Goal: Information Seeking & Learning: Learn about a topic

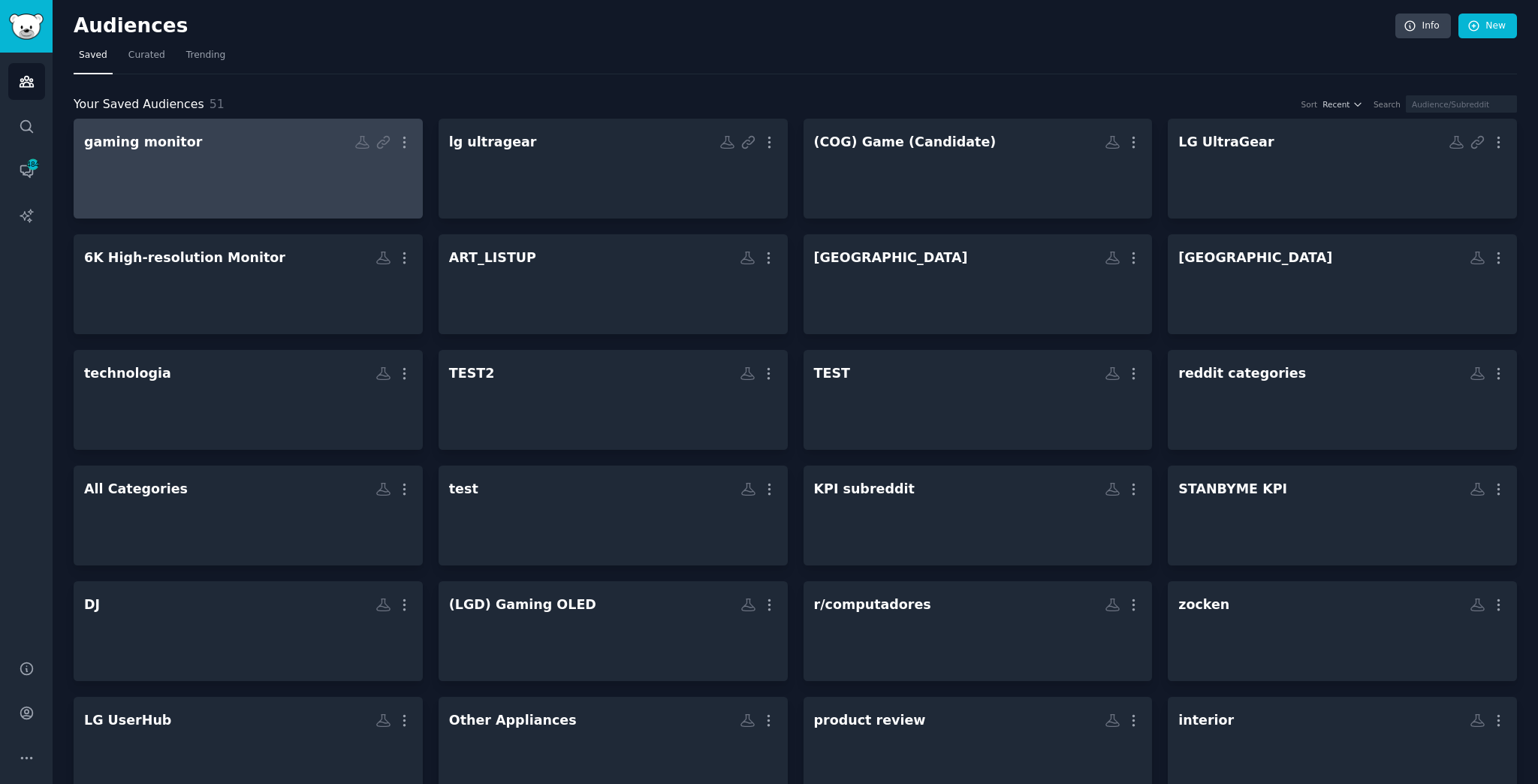
click at [286, 168] on div at bounding box center [248, 181] width 329 height 53
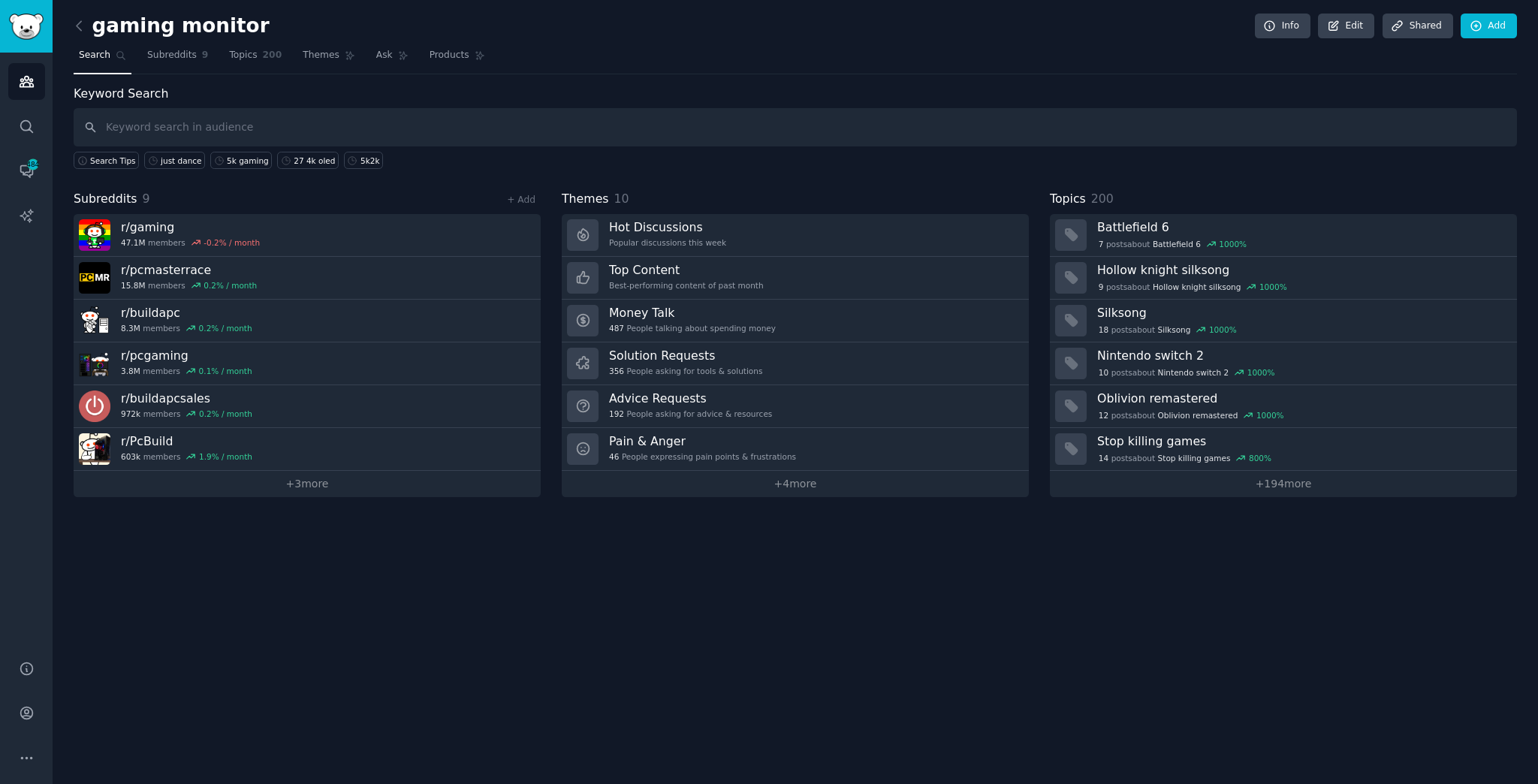
click at [206, 127] on input "text" at bounding box center [795, 127] width 1444 height 38
type input "ㅠ"
type input "brightness"
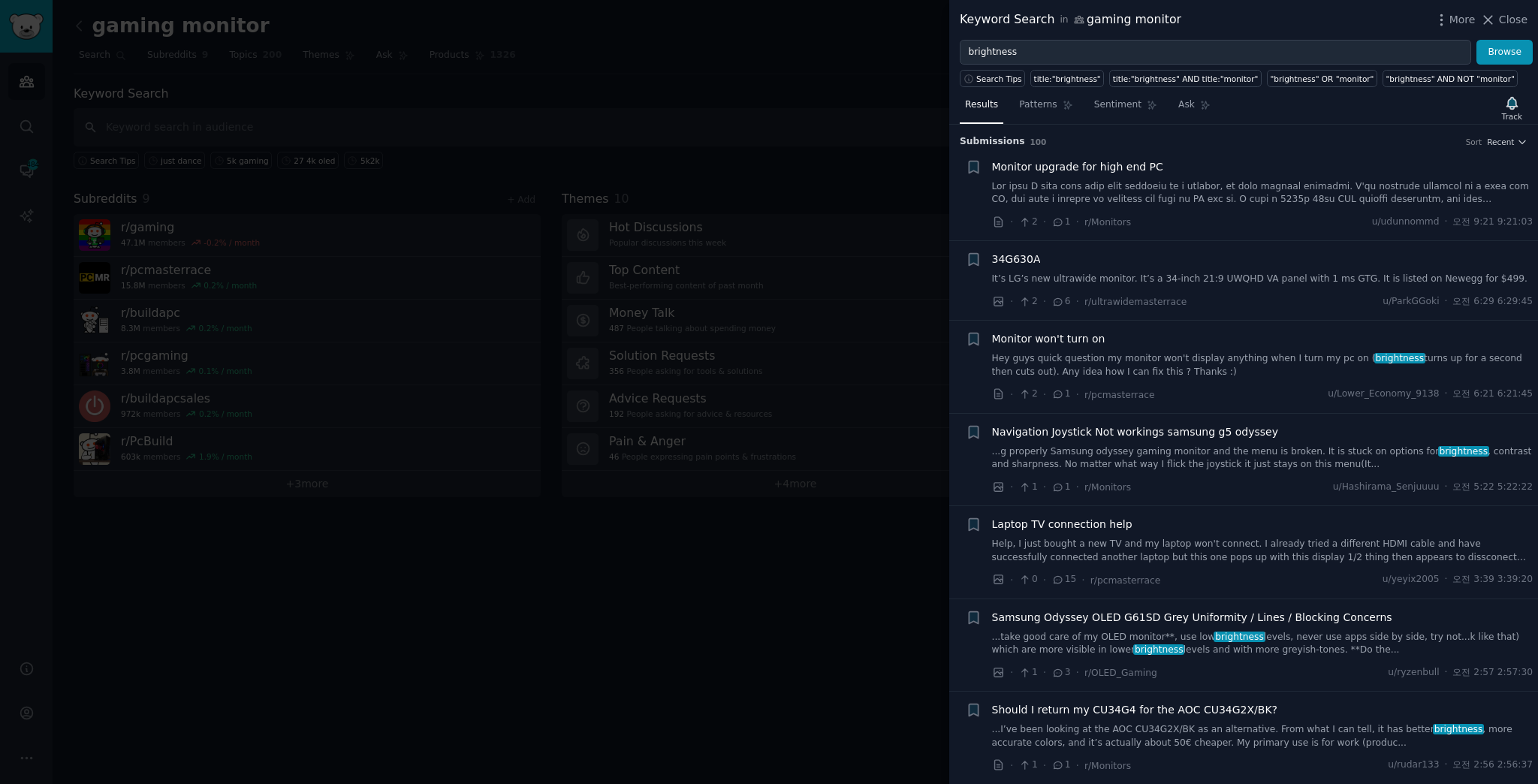
click at [820, 596] on div at bounding box center [769, 392] width 1538 height 784
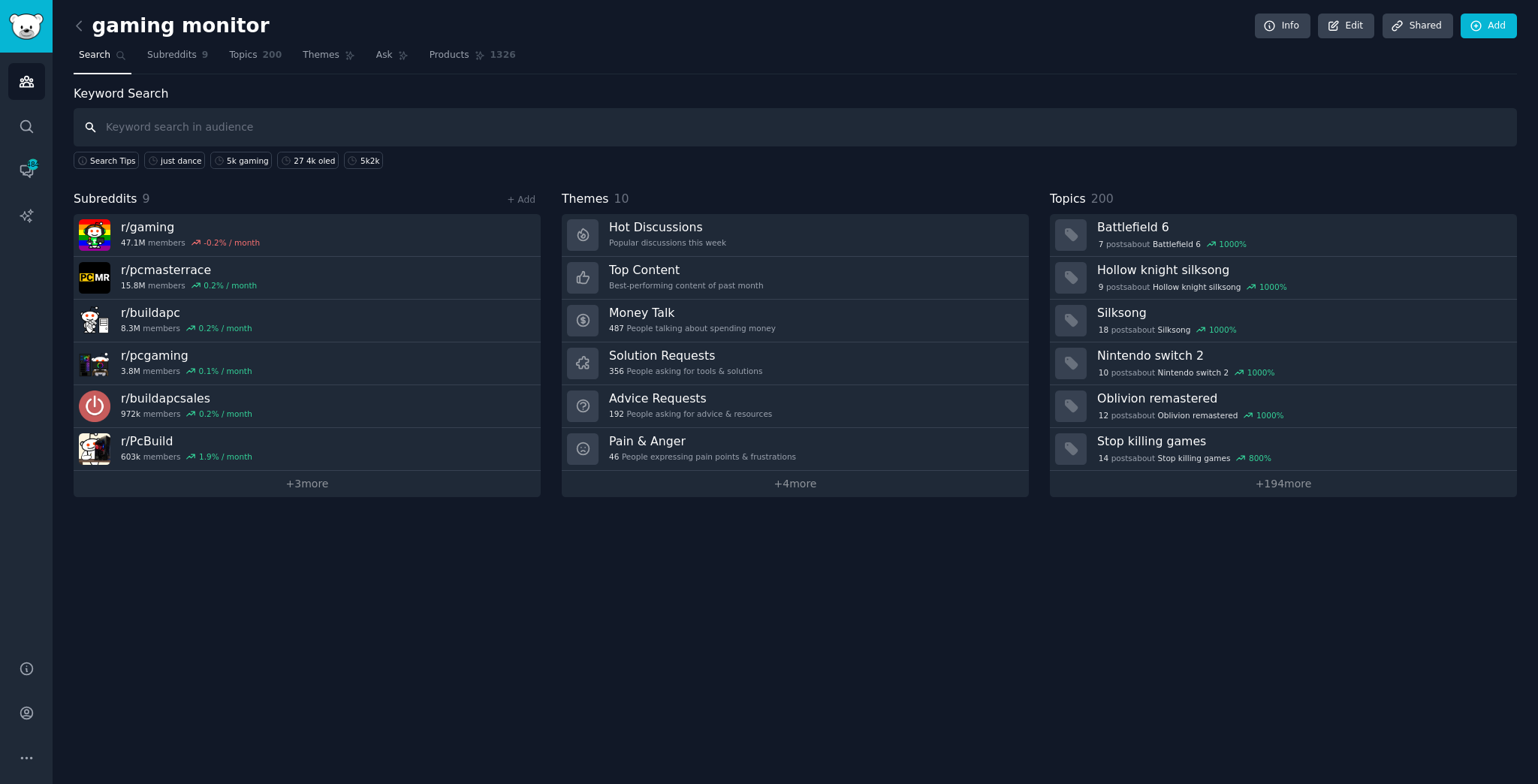
click at [205, 125] on input "text" at bounding box center [795, 127] width 1444 height 38
type input "brightness"
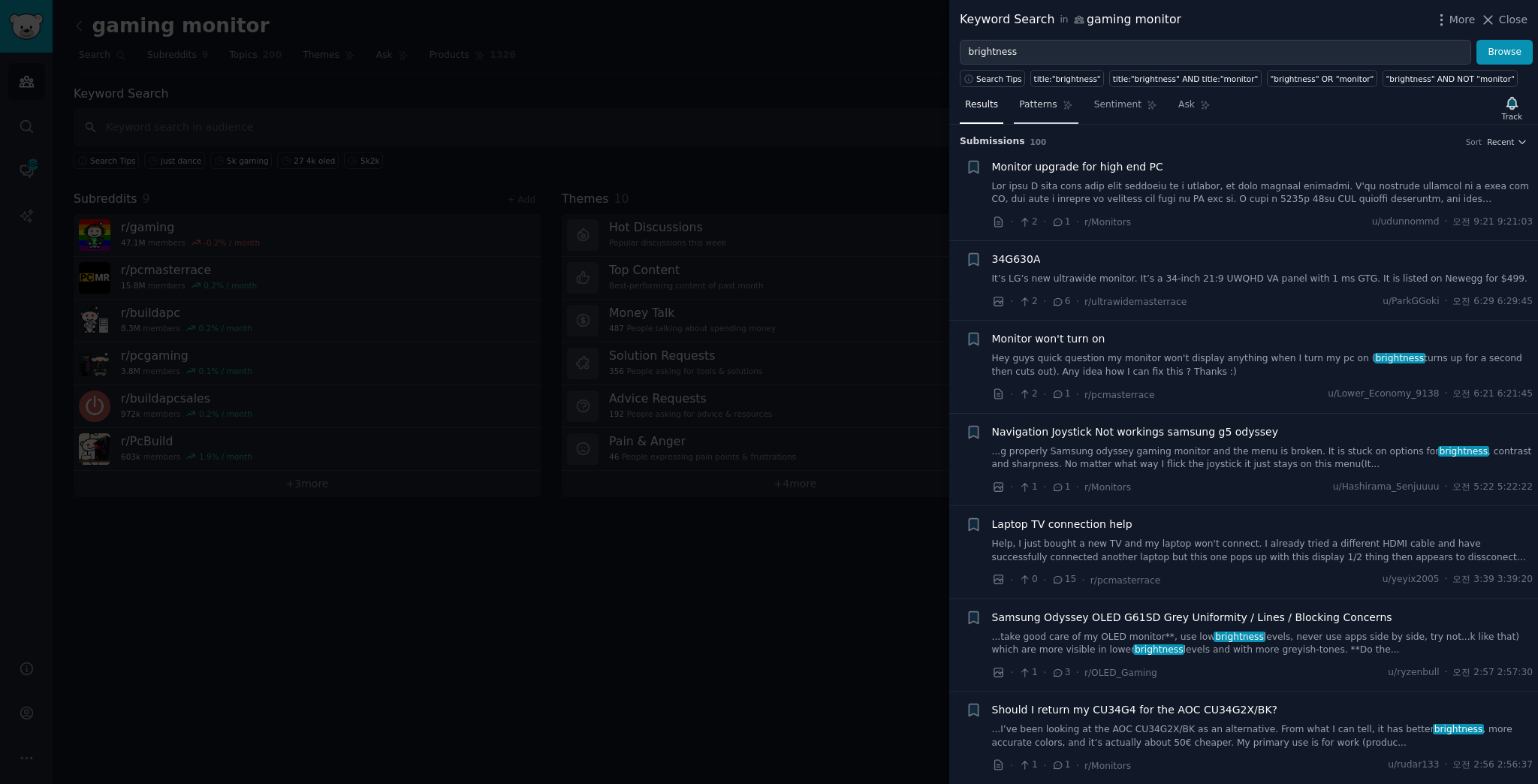
click at [1034, 111] on link "Patterns" at bounding box center [1046, 109] width 63 height 31
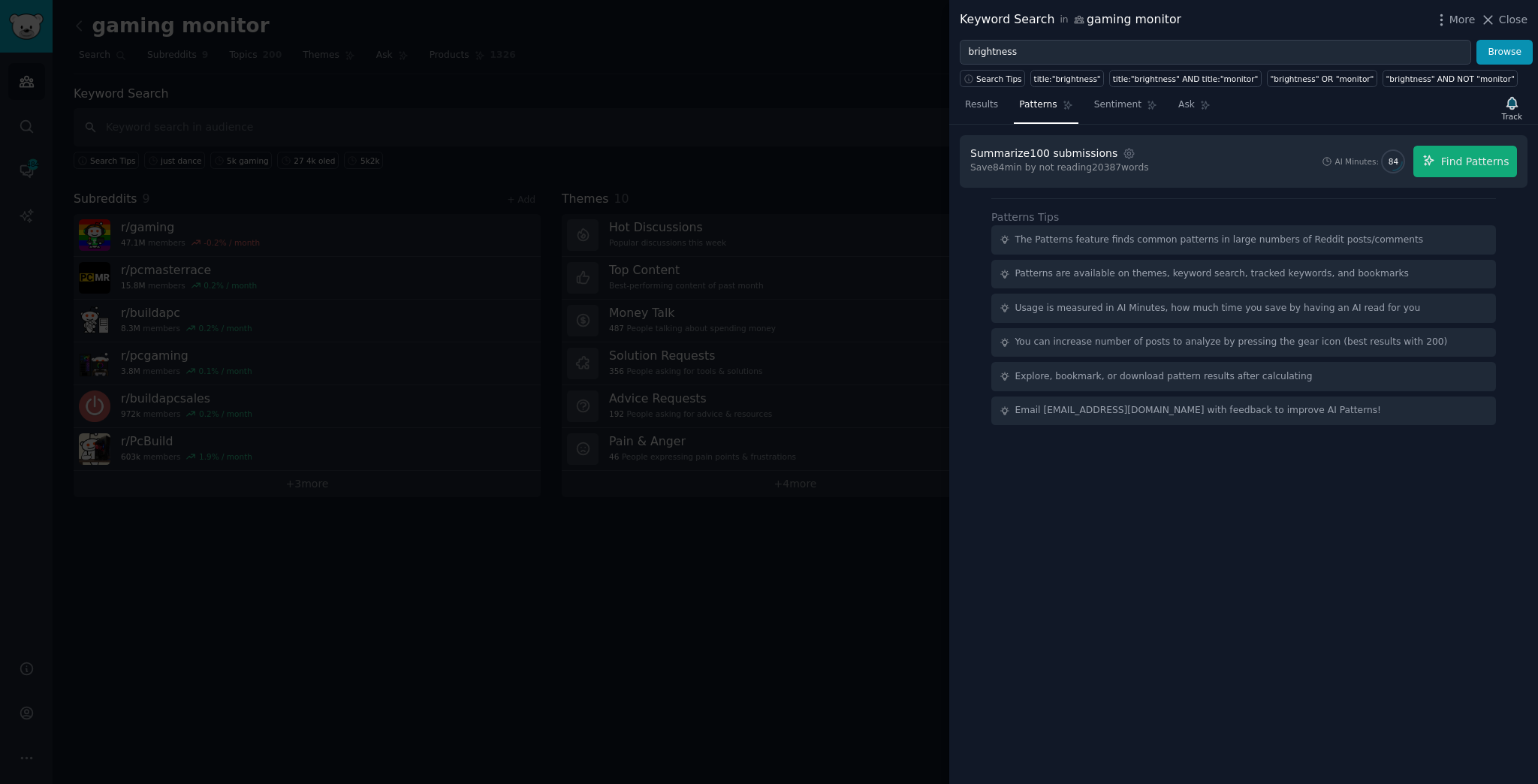
click at [708, 645] on div at bounding box center [769, 392] width 1538 height 784
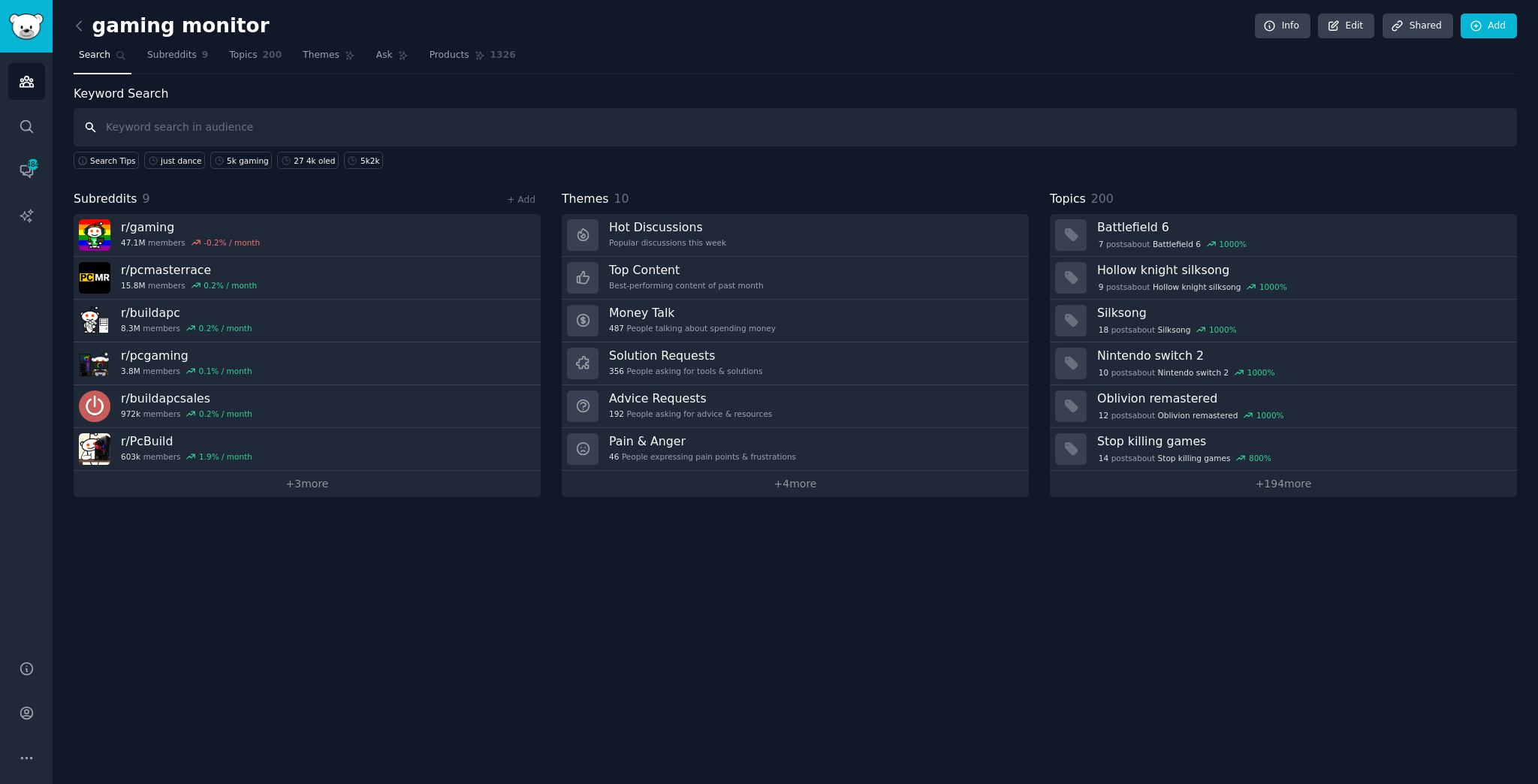
click at [1196, 124] on input "text" at bounding box center [795, 127] width 1444 height 38
click at [190, 129] on input "text" at bounding box center [795, 127] width 1444 height 38
click at [117, 129] on input "text" at bounding box center [795, 127] width 1444 height 38
type input "ㅠ"
type input "brightness"
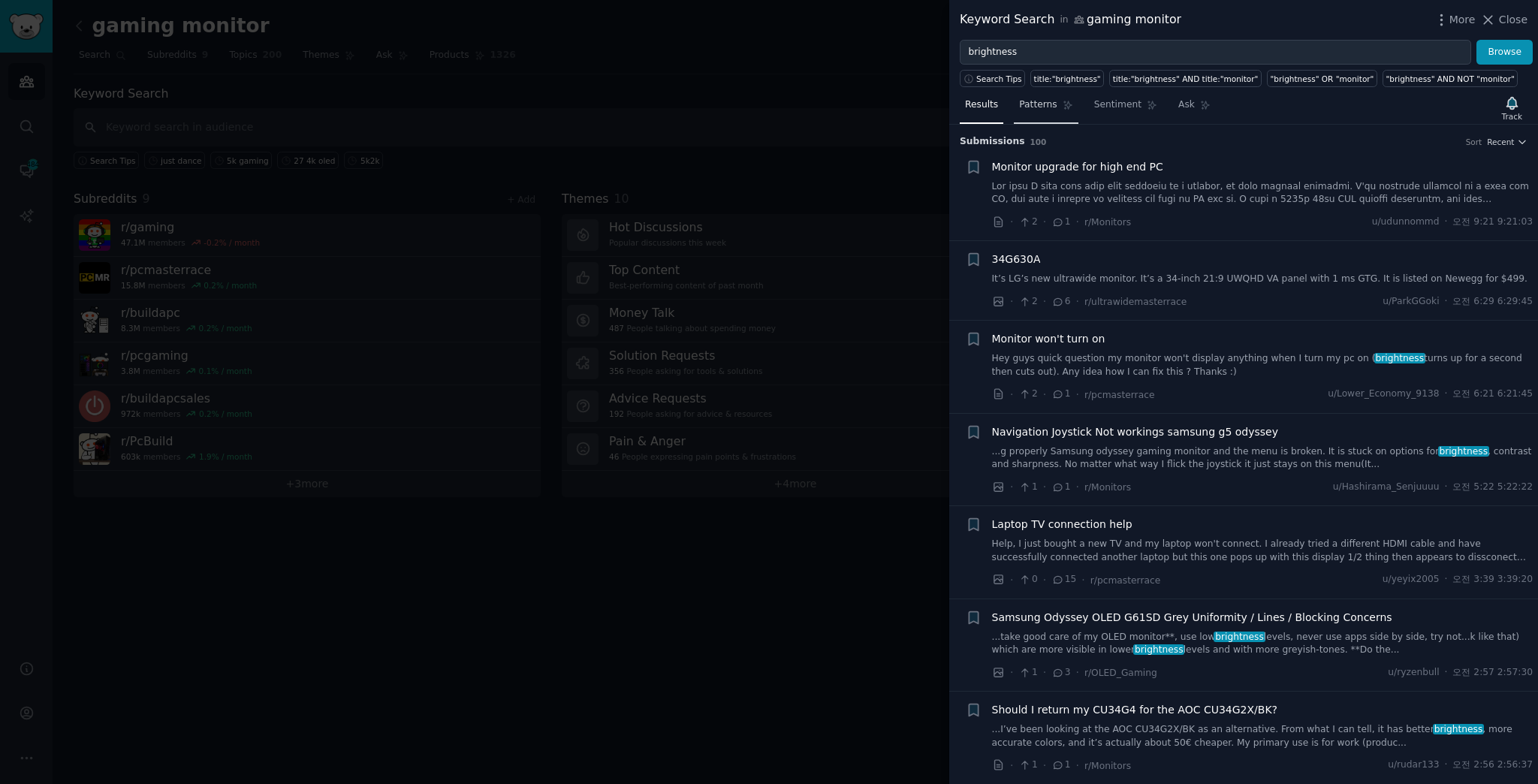
click at [1047, 109] on span "Patterns" at bounding box center [1038, 105] width 37 height 14
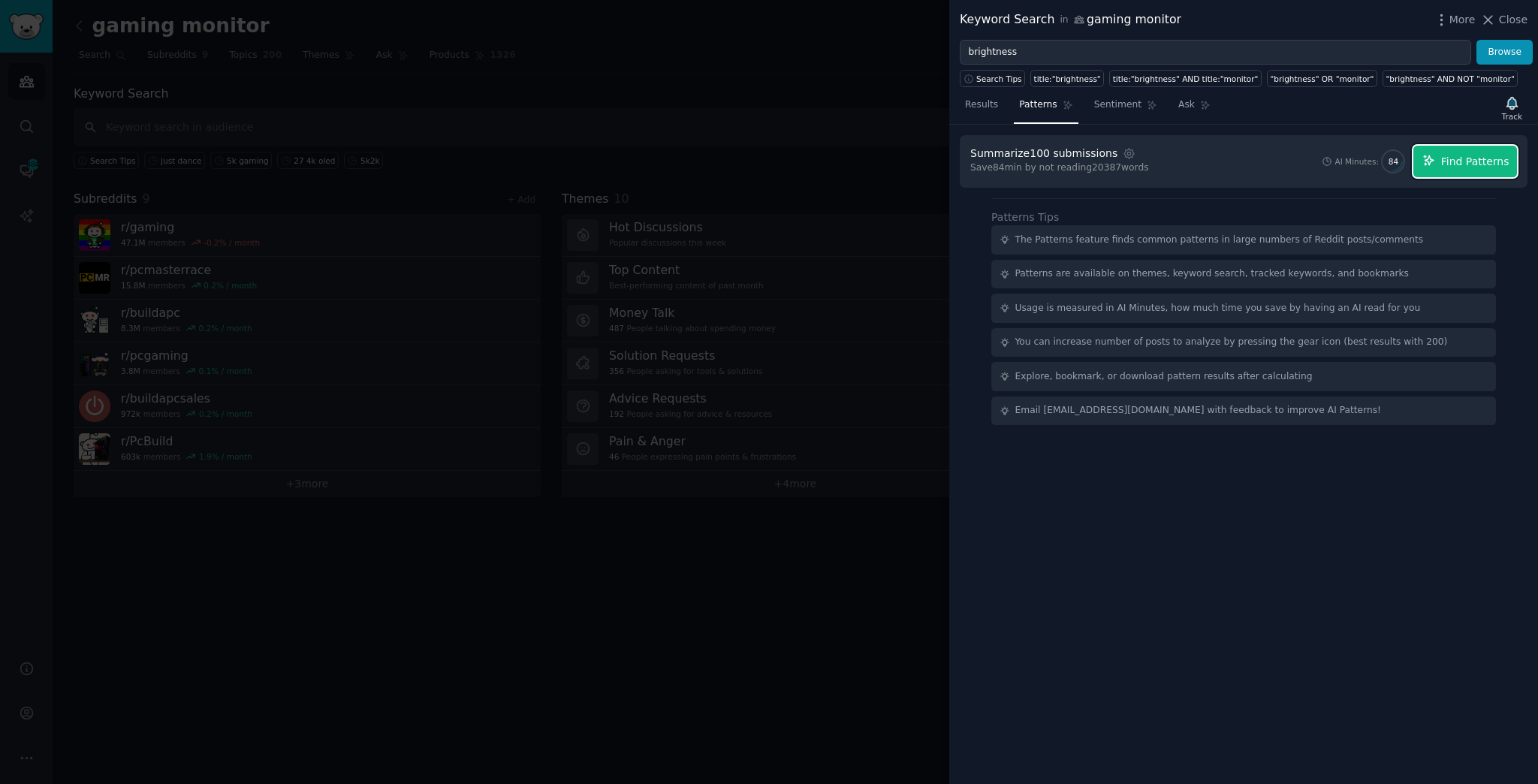
click at [1454, 162] on span "Find Patterns" at bounding box center [1475, 161] width 68 height 15
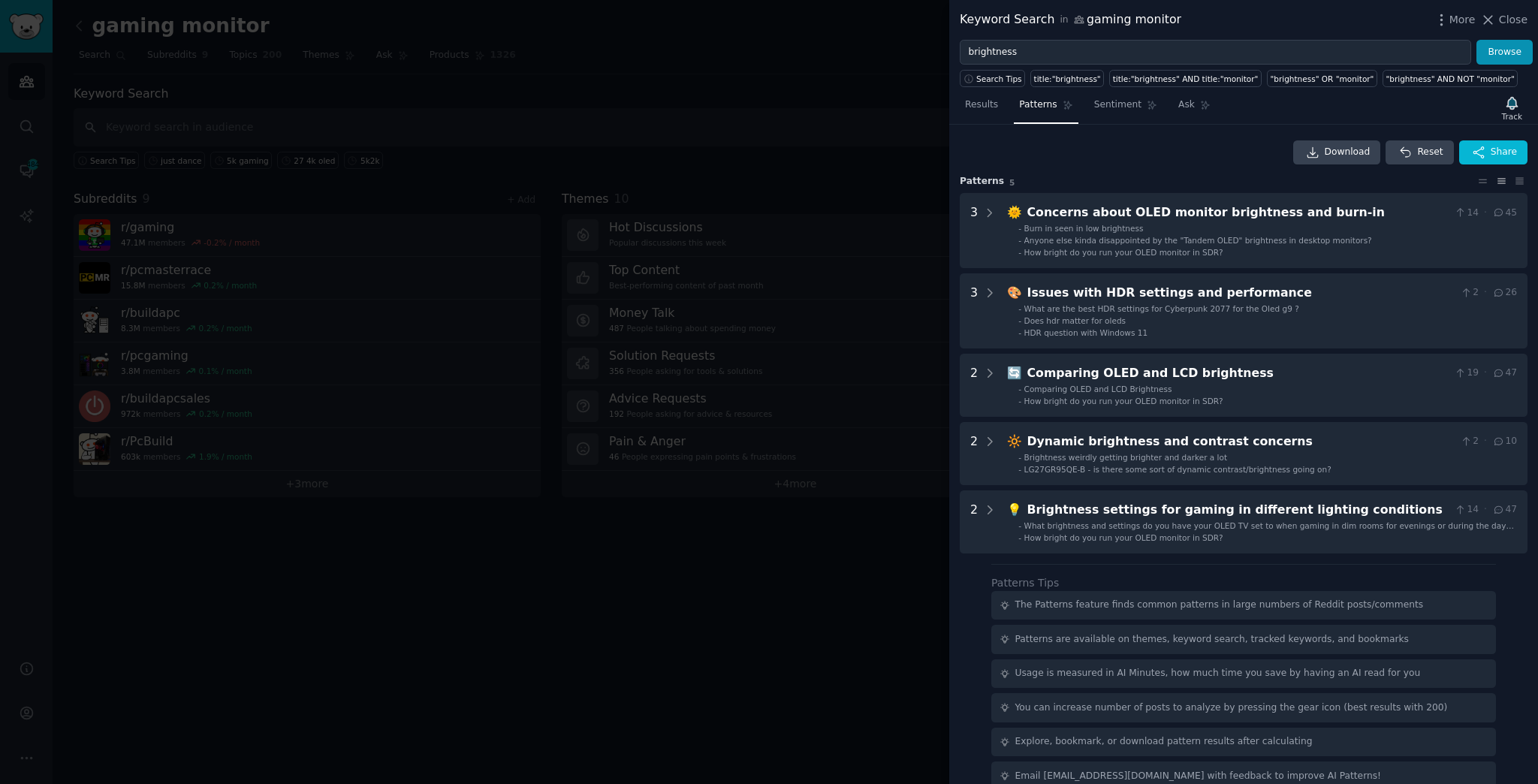
click at [874, 468] on div at bounding box center [769, 392] width 1538 height 784
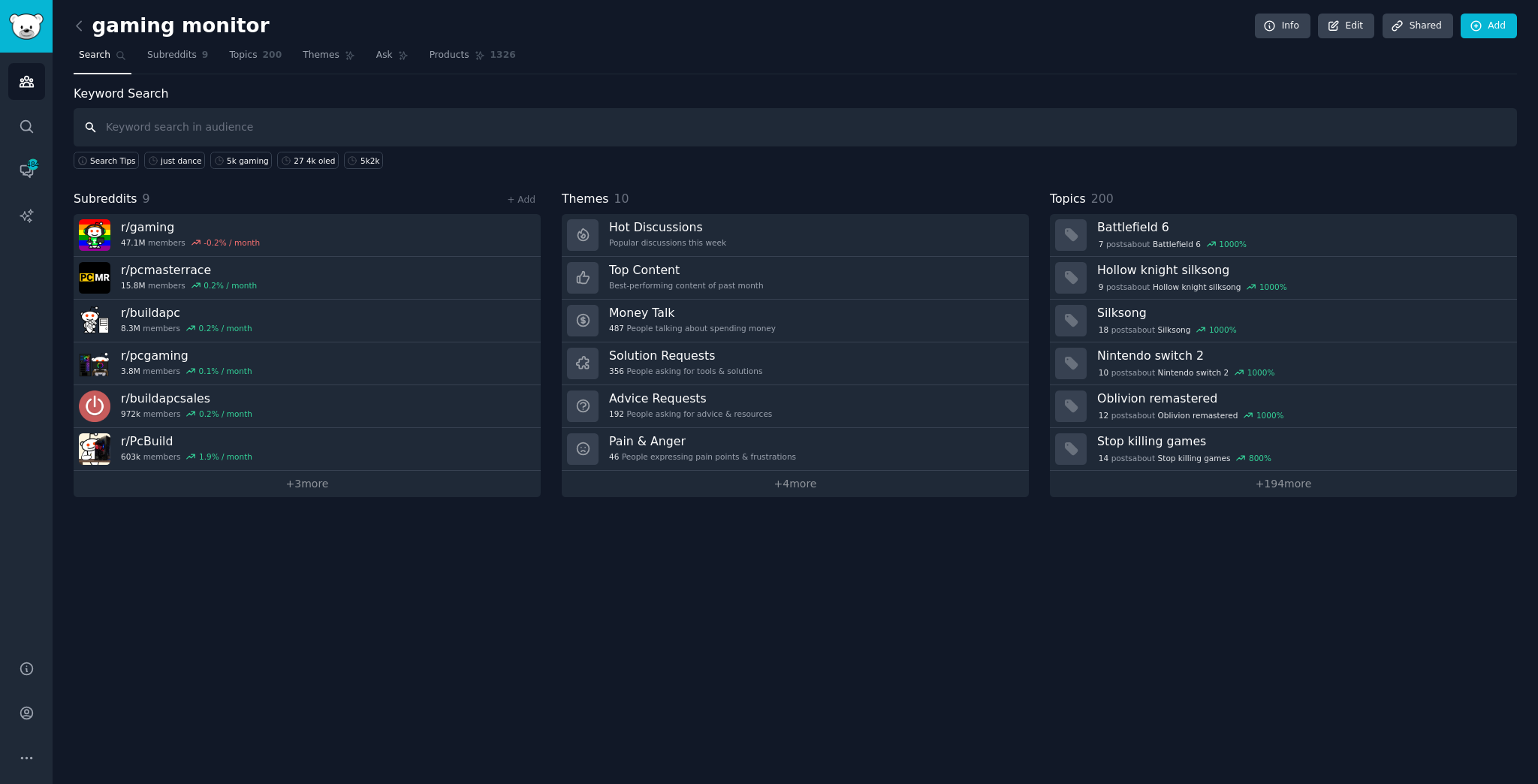
click at [268, 114] on input "text" at bounding box center [795, 127] width 1444 height 38
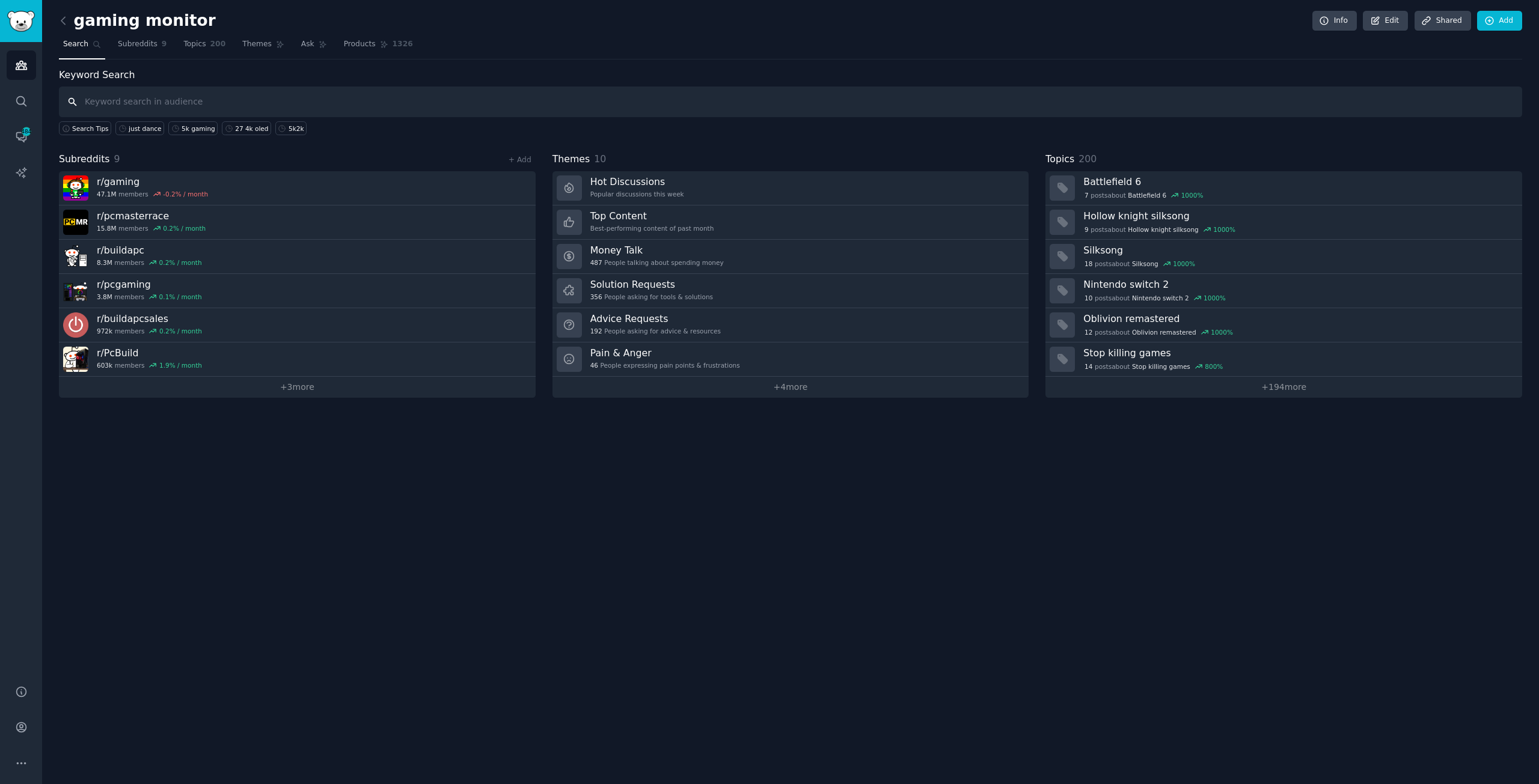
click at [285, 105] on input "text" at bounding box center [790, 101] width 1463 height 31
click at [132, 47] on span "Subreddits" at bounding box center [137, 44] width 40 height 11
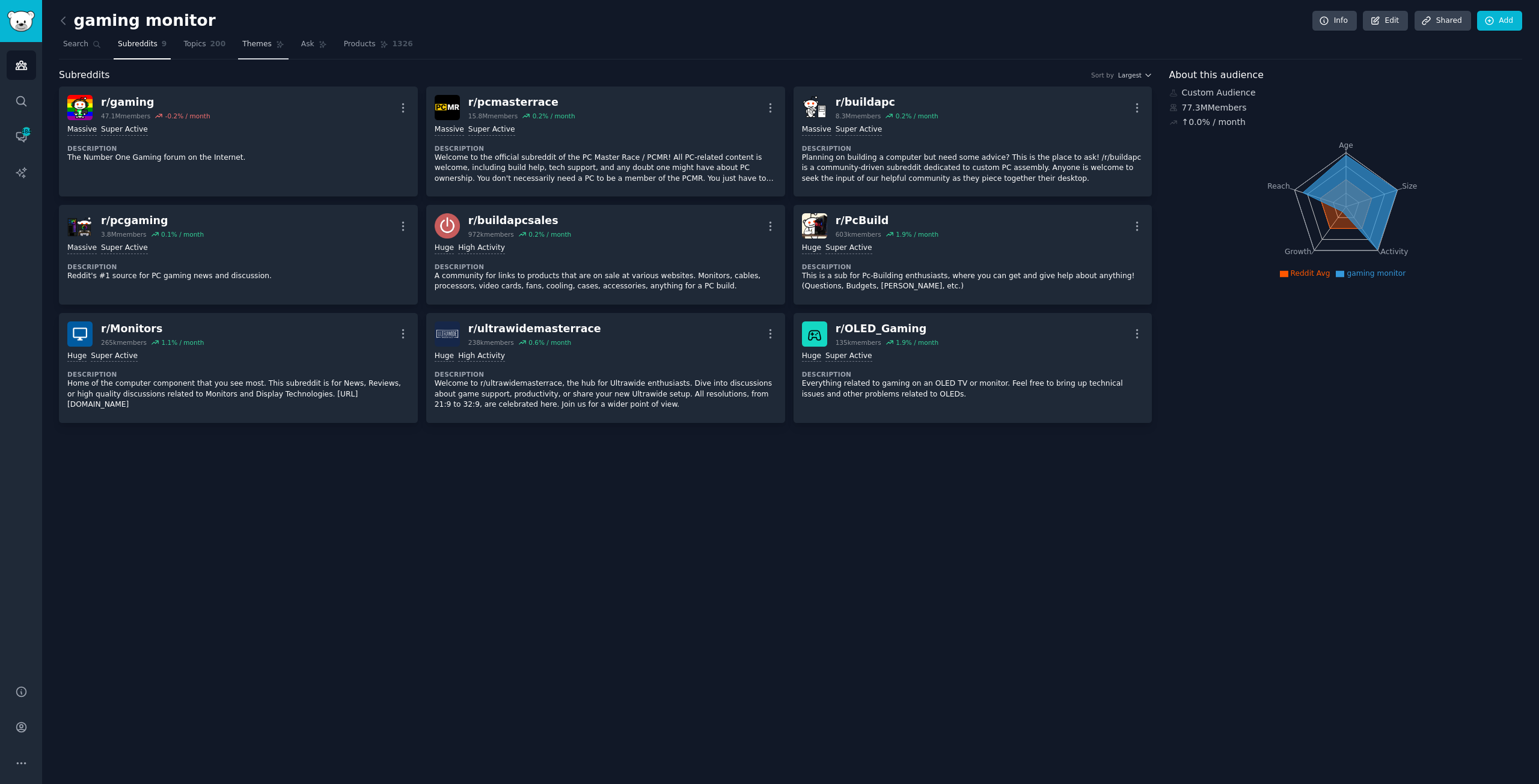
click at [192, 43] on span "Topics" at bounding box center [195, 44] width 22 height 11
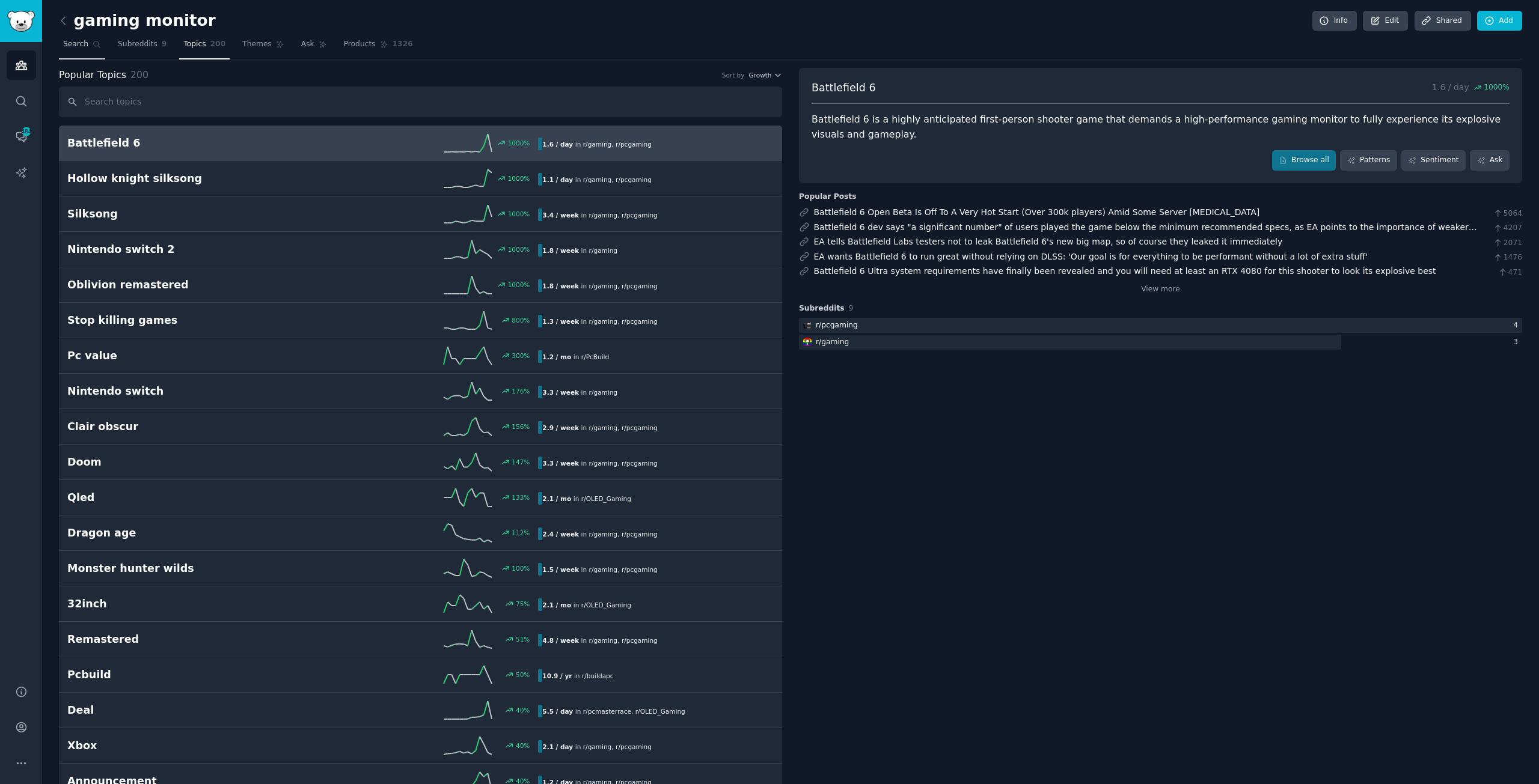
click at [84, 39] on span "Search" at bounding box center [76, 44] width 25 height 11
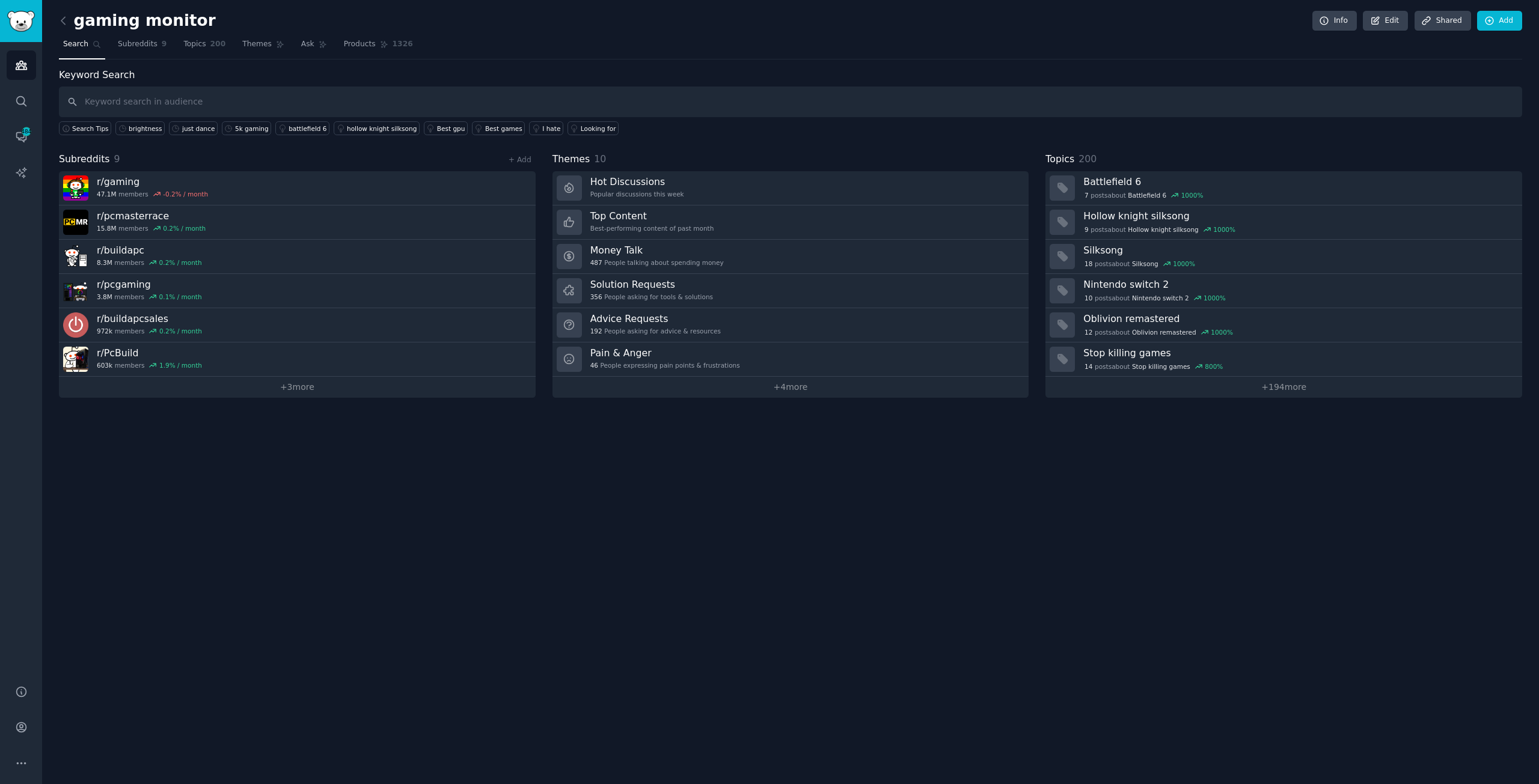
click at [171, 112] on input "text" at bounding box center [790, 101] width 1463 height 31
type input "ㅠ"
type input "brightness"
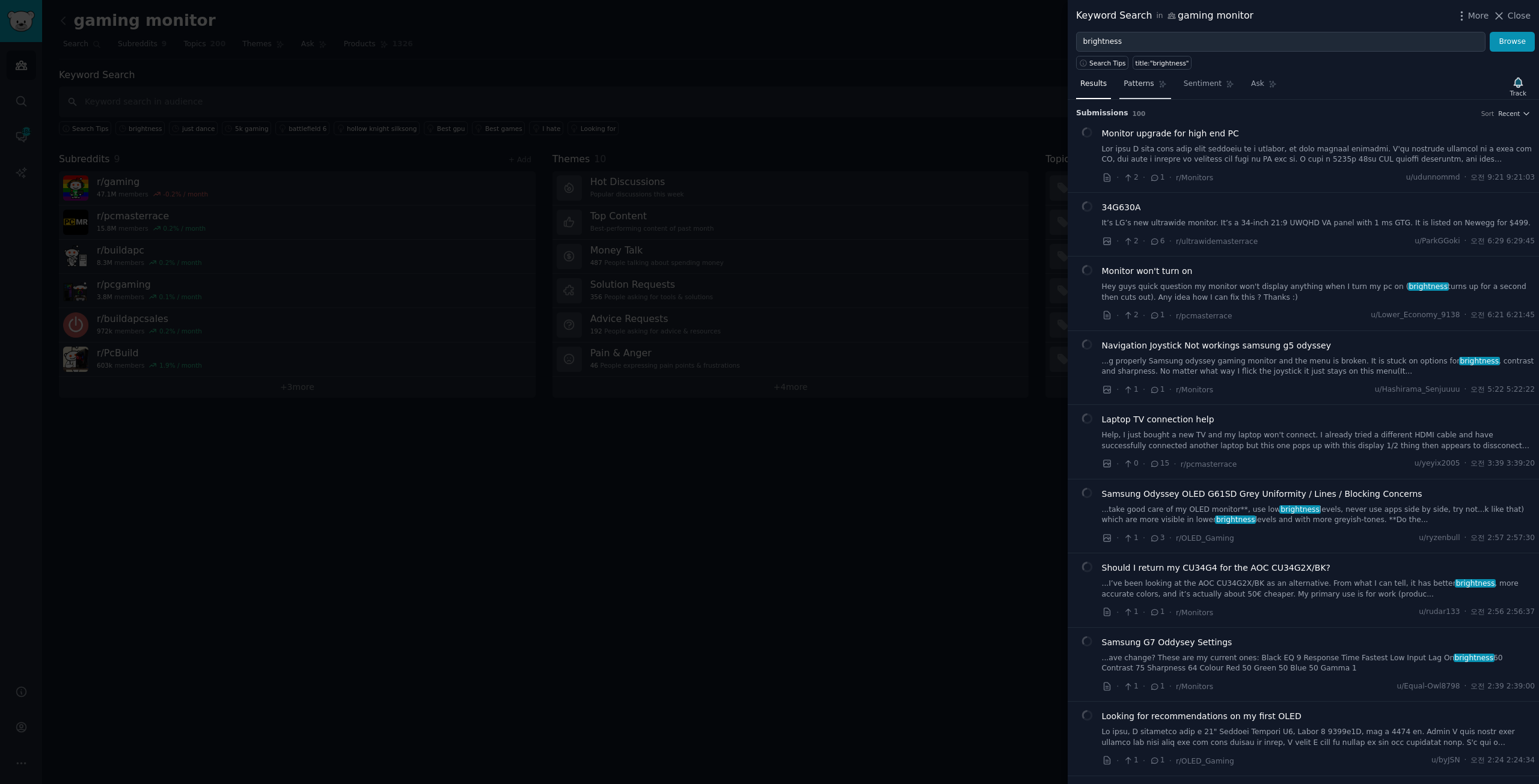
click at [1128, 84] on span "Patterns" at bounding box center [1139, 84] width 30 height 11
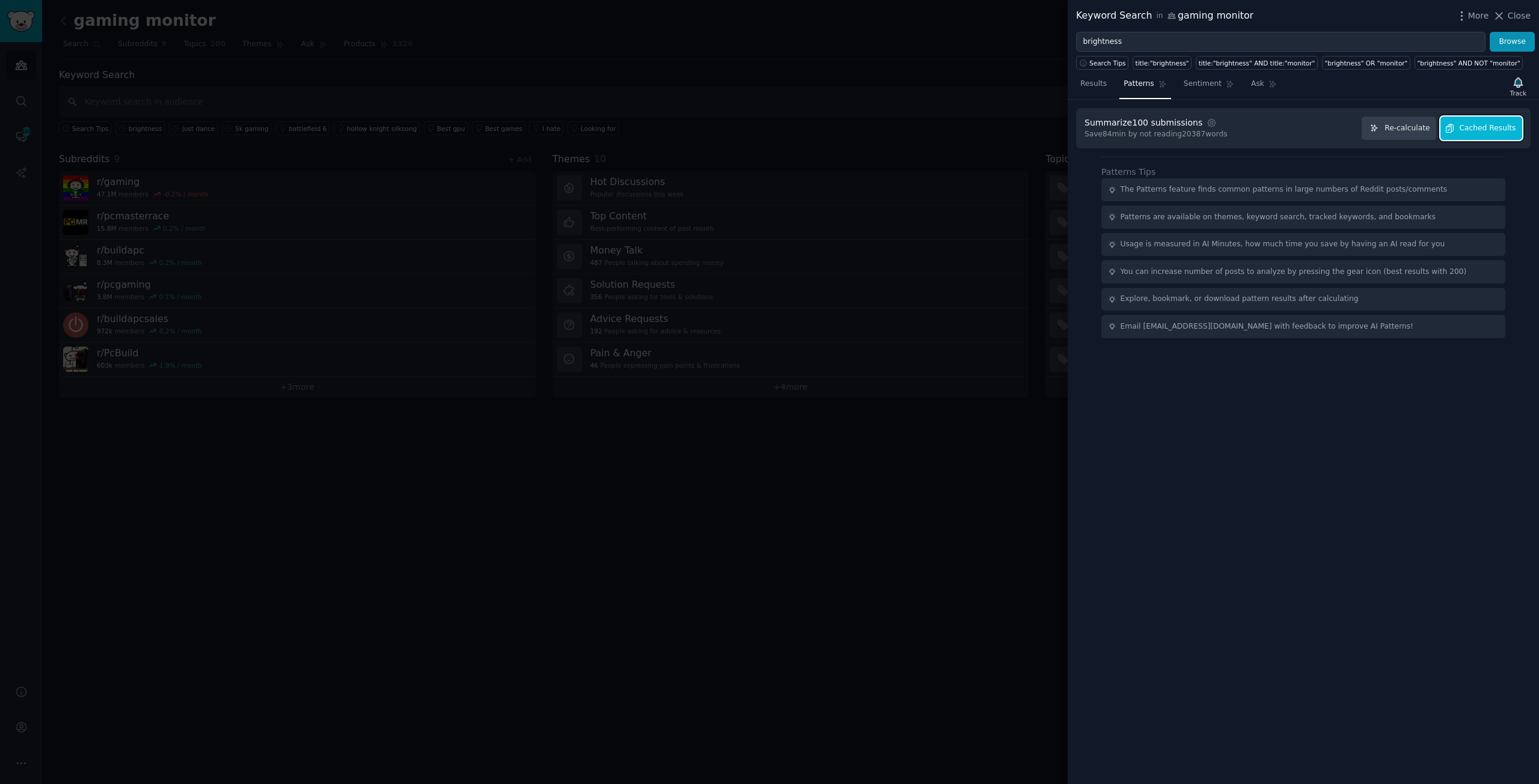
click at [1230, 128] on span "Cached Results" at bounding box center [1488, 128] width 57 height 11
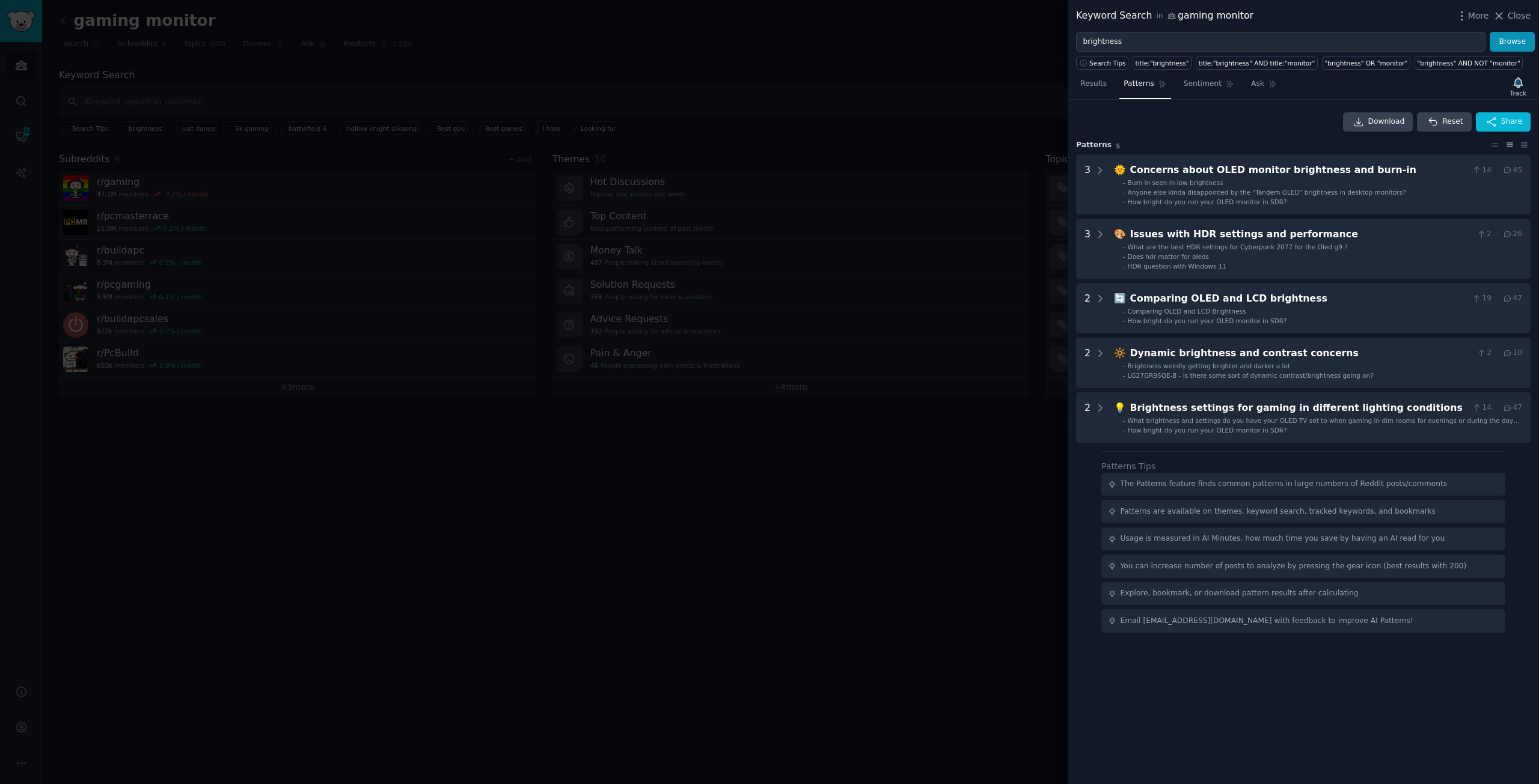
click at [761, 627] on div at bounding box center [770, 392] width 1539 height 784
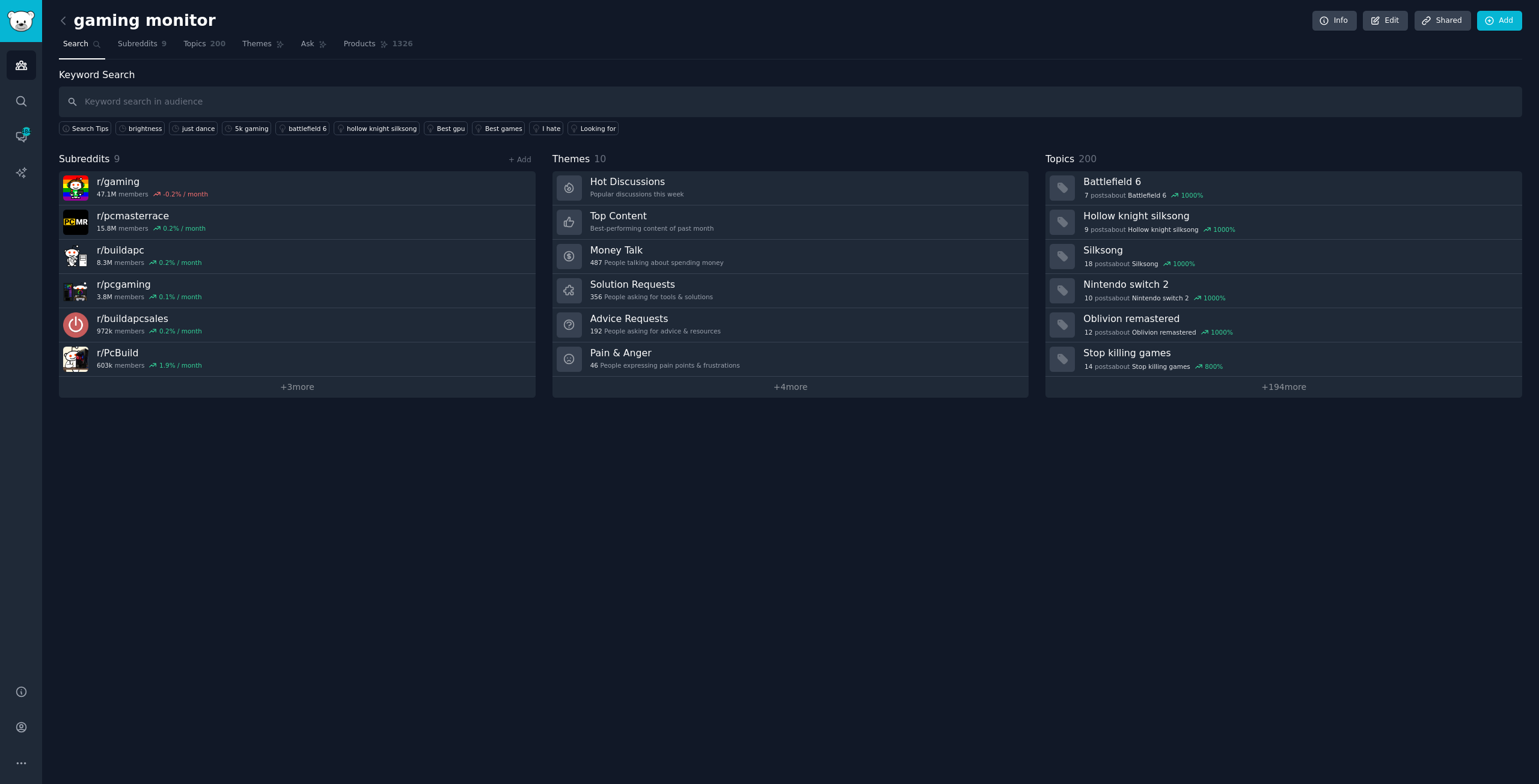
click at [1230, 278] on div "gaming monitor Info Edit Share d Add Search Subreddits 9 Topics 200 Themes Ask …" at bounding box center [790, 392] width 1497 height 784
click at [1230, 87] on input "text" at bounding box center [790, 101] width 1463 height 31
click at [140, 90] on input "text" at bounding box center [790, 101] width 1463 height 31
click at [136, 128] on div "brightness" at bounding box center [145, 128] width 33 height 8
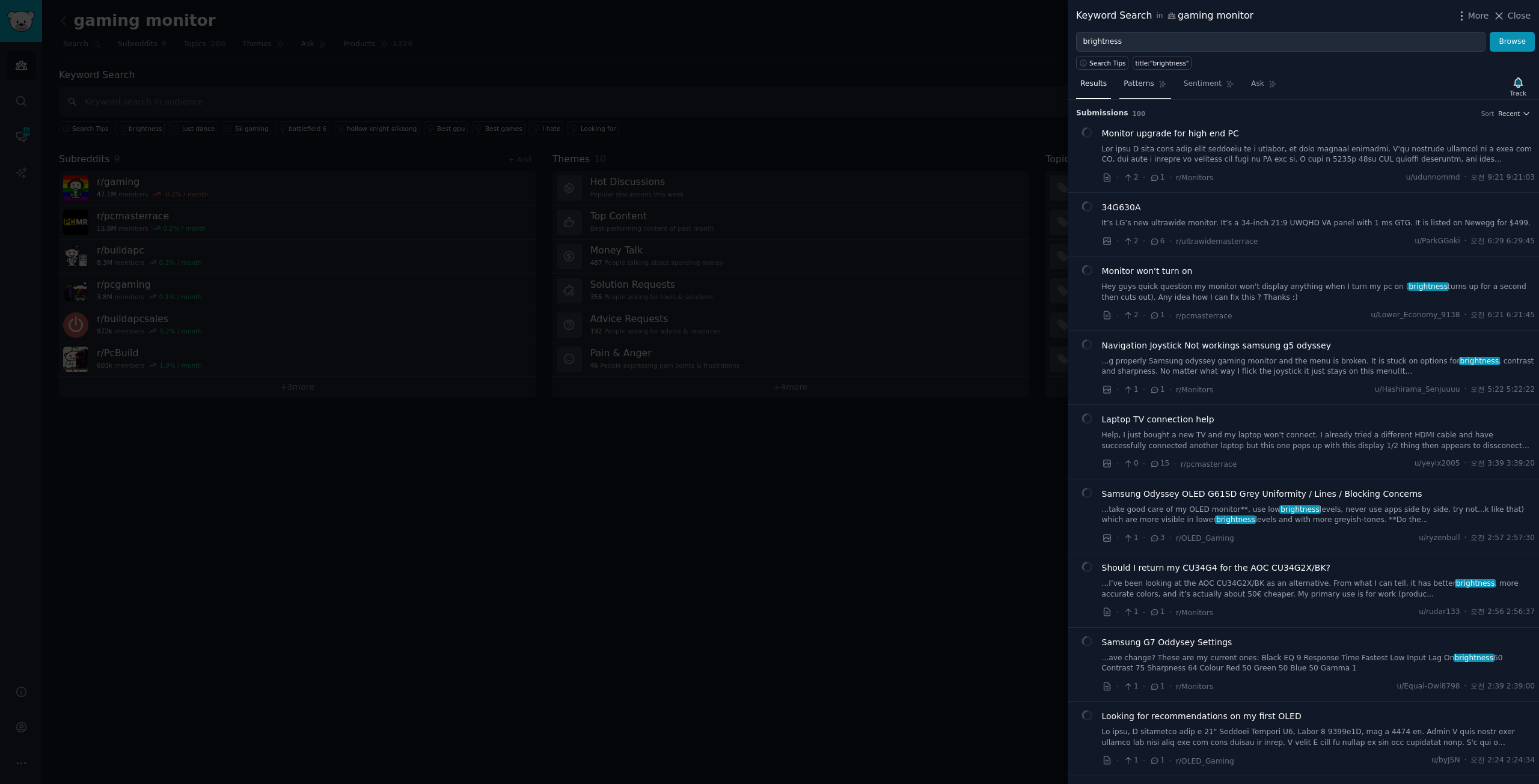
click at [1137, 81] on span "Patterns" at bounding box center [1139, 84] width 30 height 11
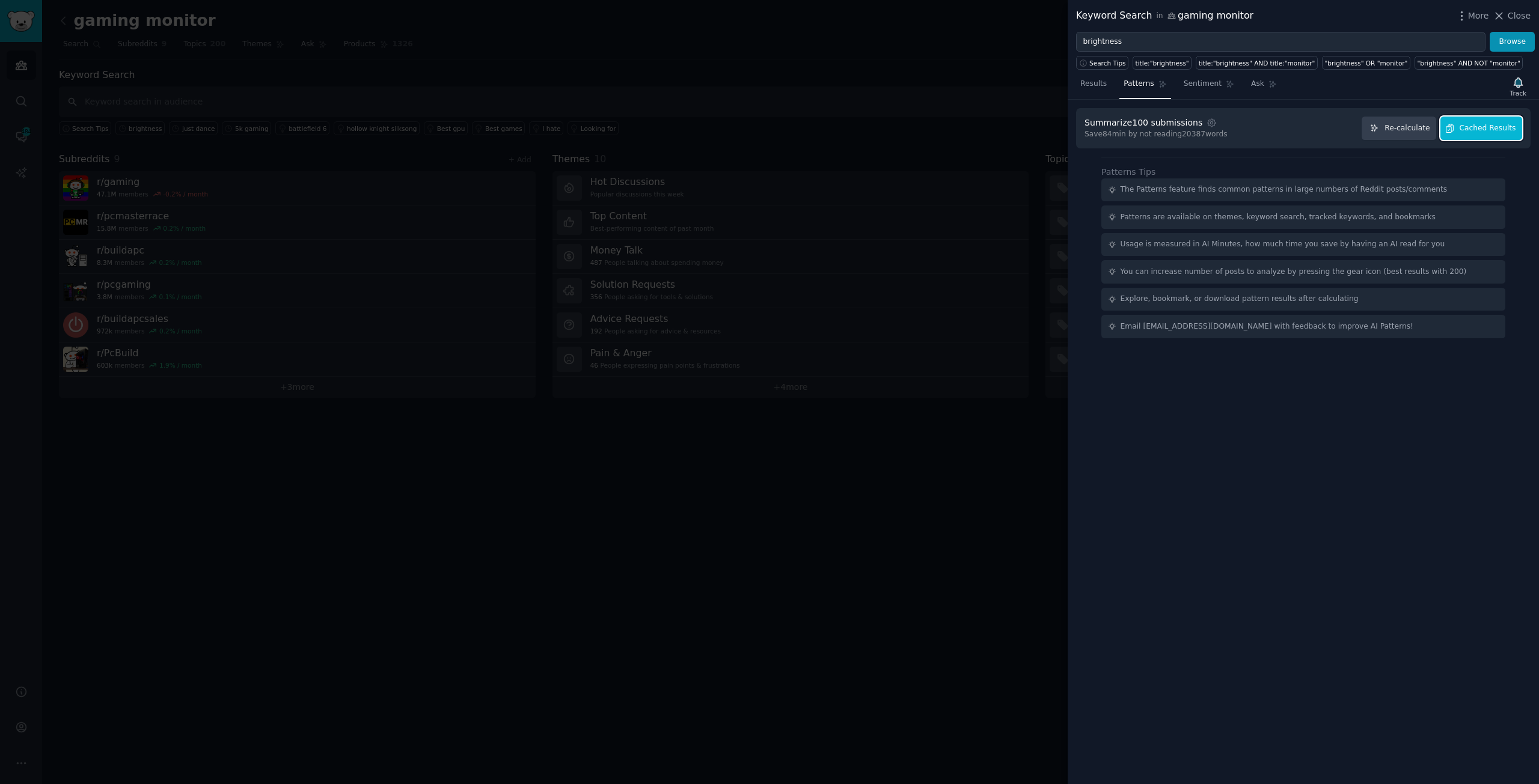
click at [1230, 126] on span "Cached Results" at bounding box center [1488, 128] width 57 height 11
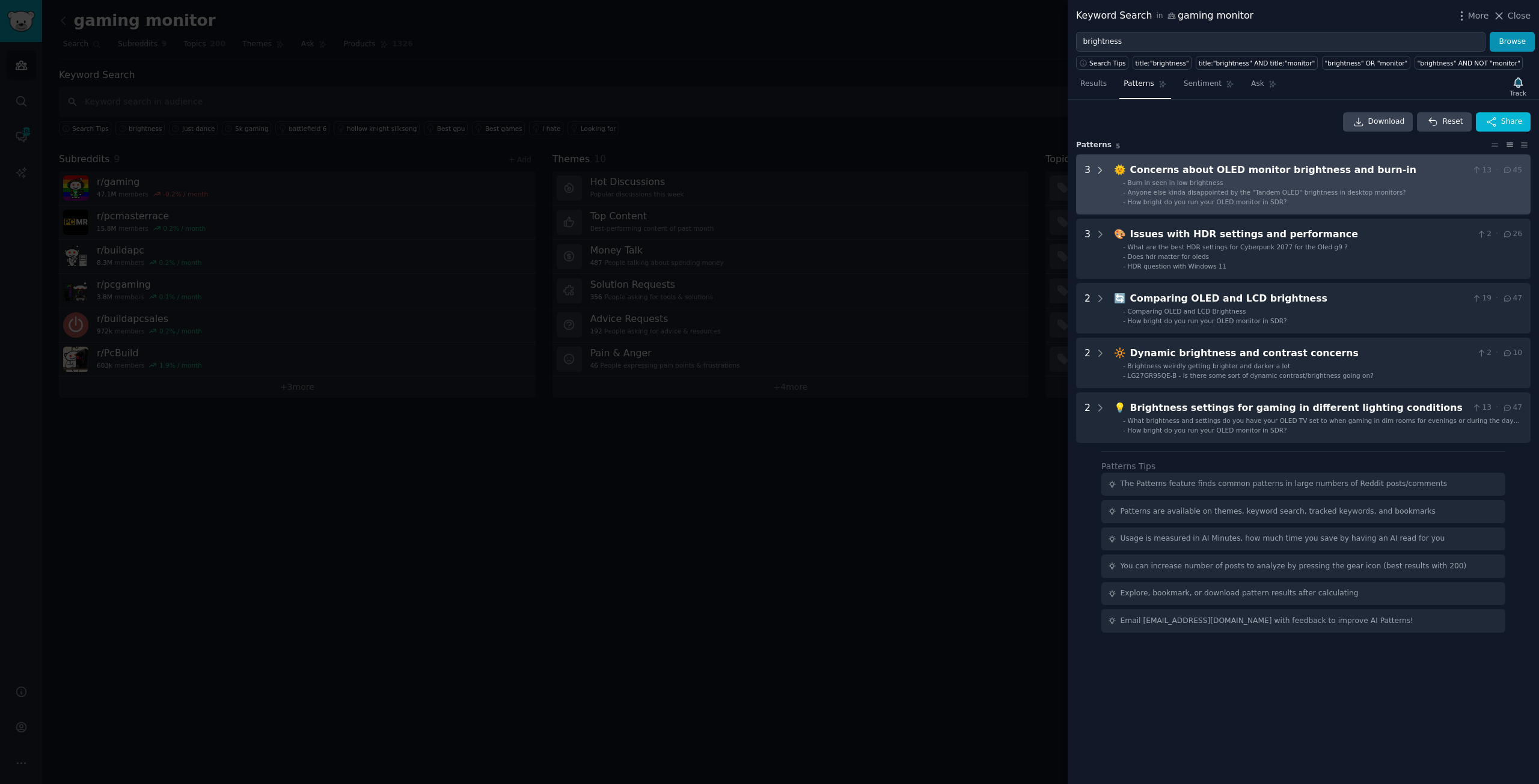
click at [1096, 167] on icon at bounding box center [1100, 170] width 11 height 11
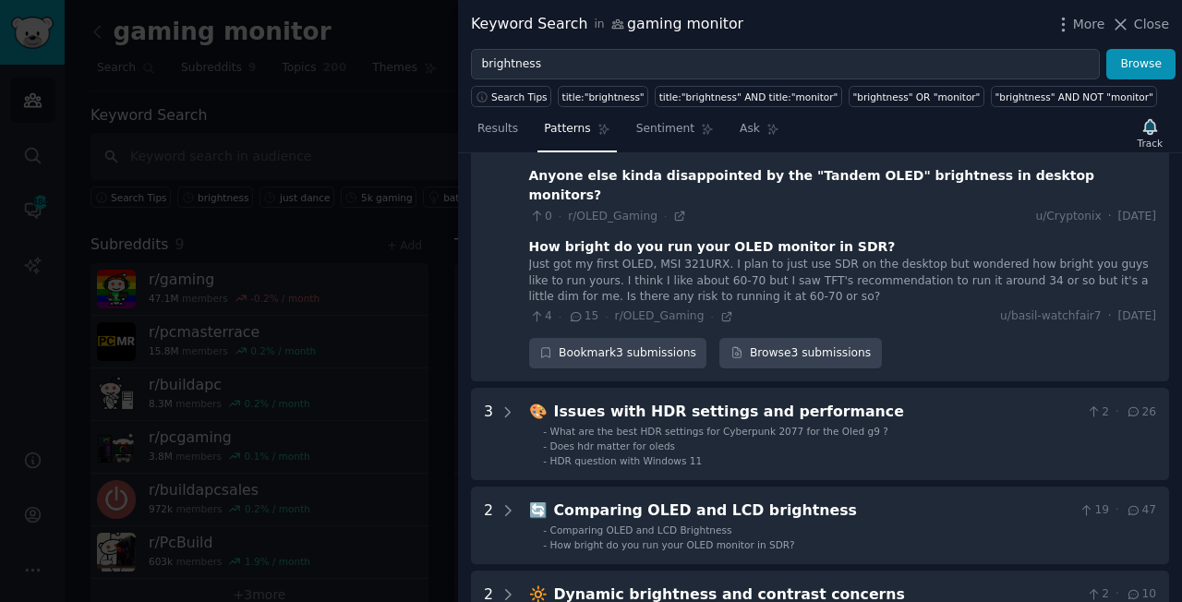
scroll to position [359, 0]
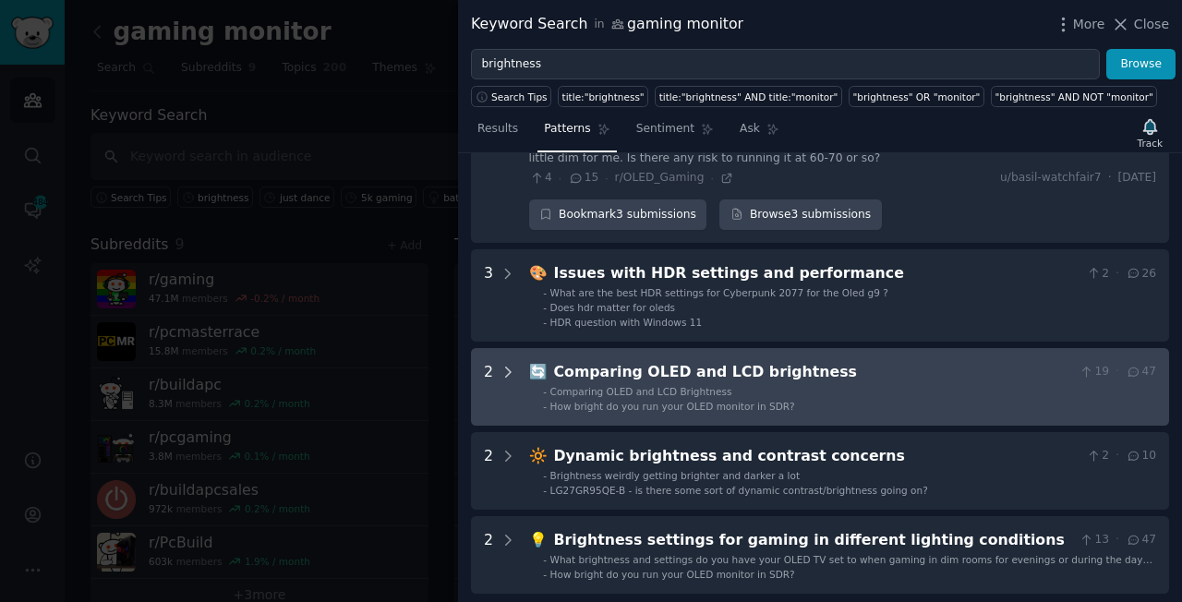
click at [502, 364] on icon at bounding box center [508, 372] width 17 height 17
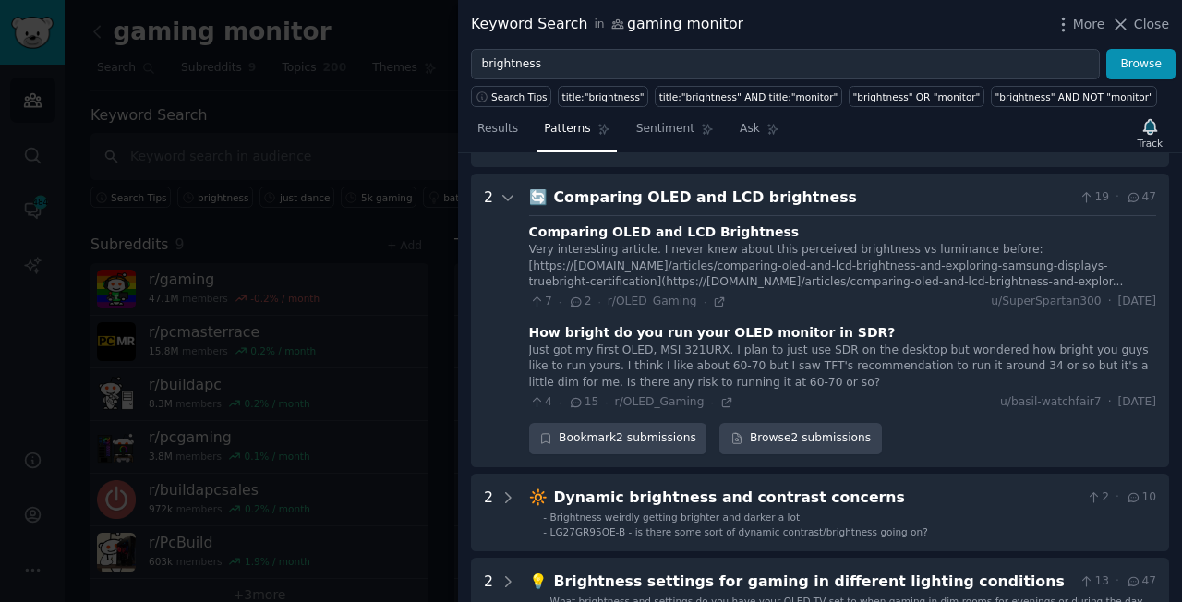
scroll to position [580, 0]
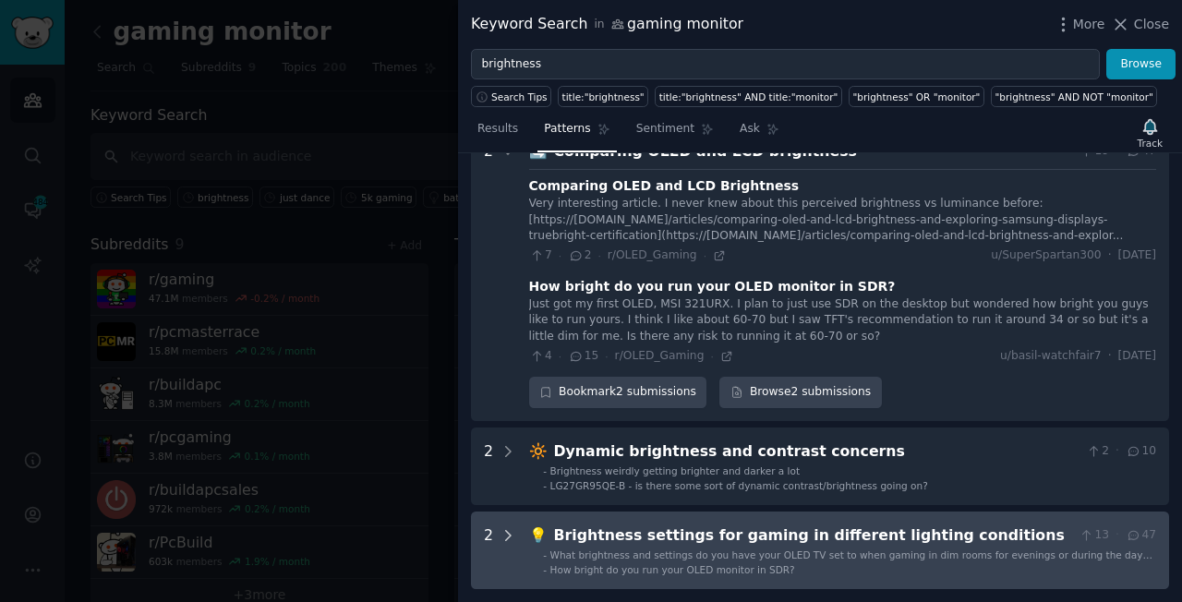
click at [504, 525] on div at bounding box center [508, 551] width 17 height 52
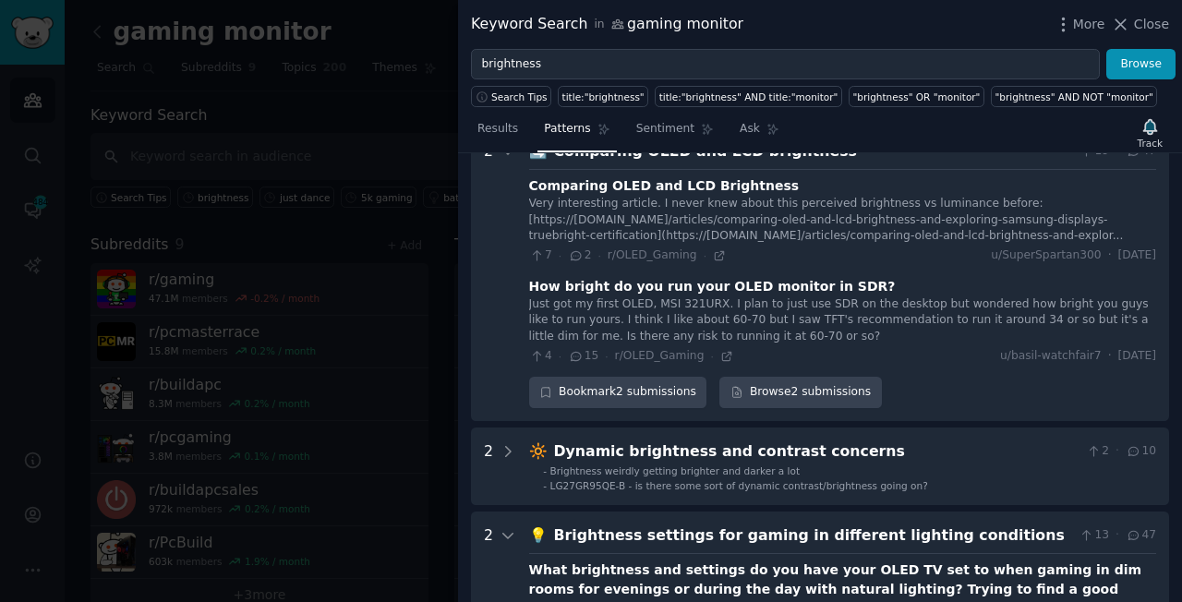
scroll to position [918, 0]
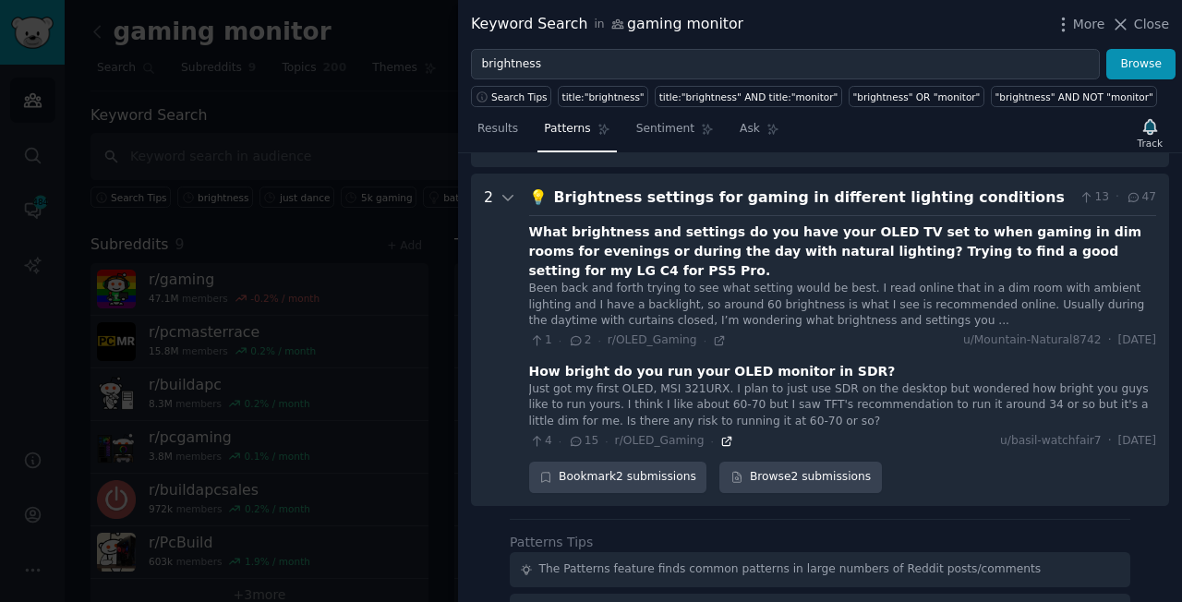
click at [720, 435] on icon at bounding box center [726, 441] width 13 height 13
click at [1123, 21] on icon at bounding box center [1120, 24] width 19 height 19
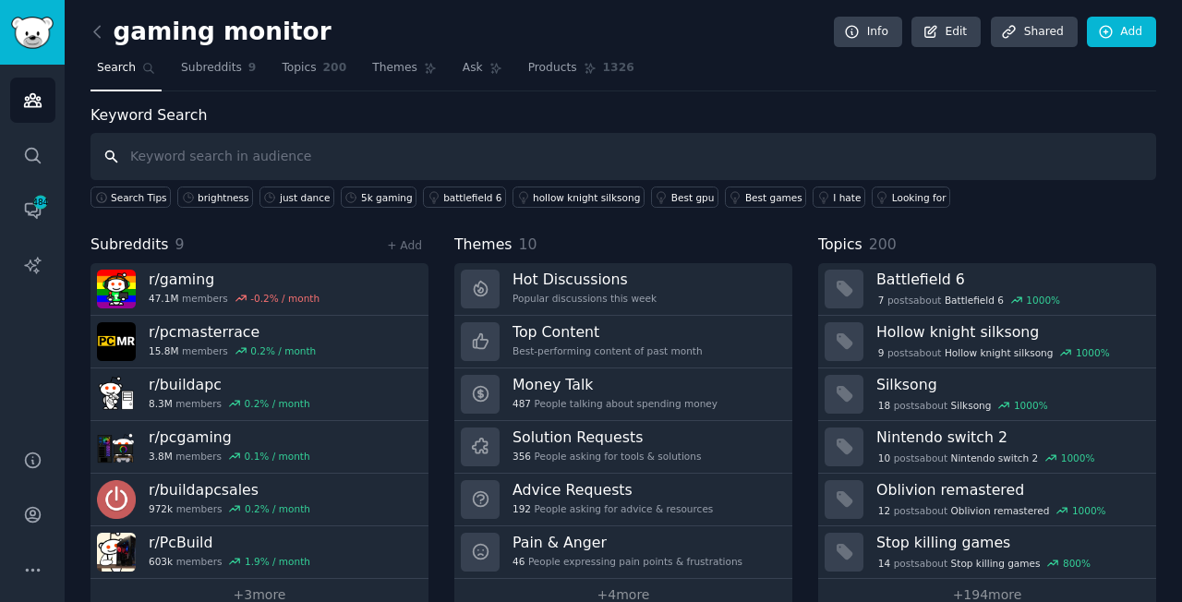
click at [175, 160] on input "text" at bounding box center [623, 156] width 1066 height 47
type input "a"
type input "OLED ABL"
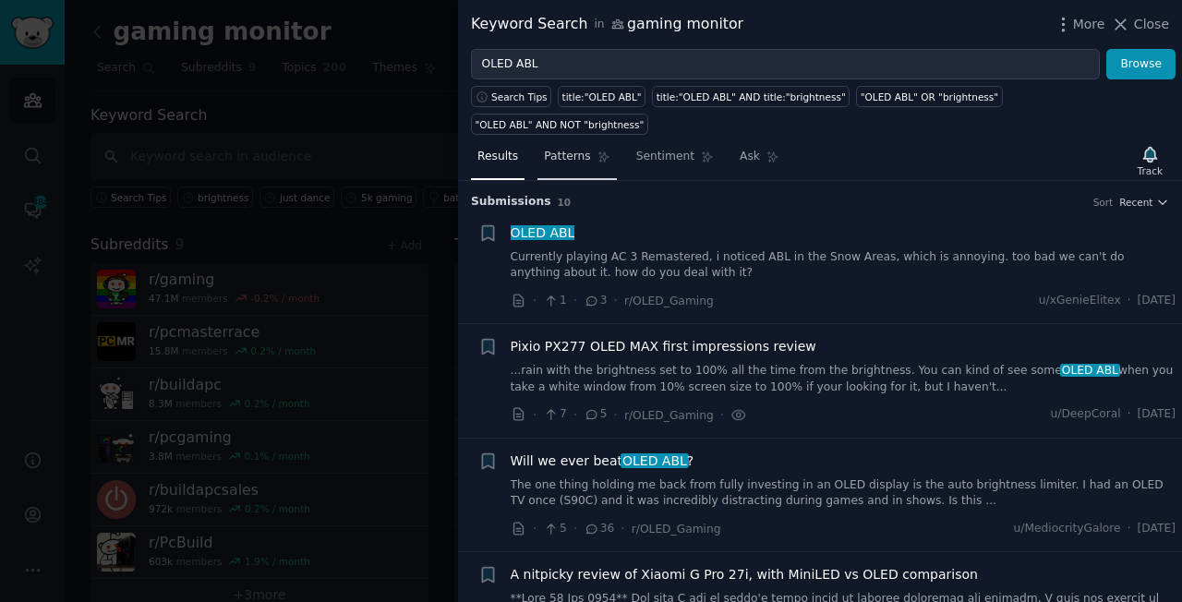
click at [563, 142] on link "Patterns" at bounding box center [576, 161] width 78 height 38
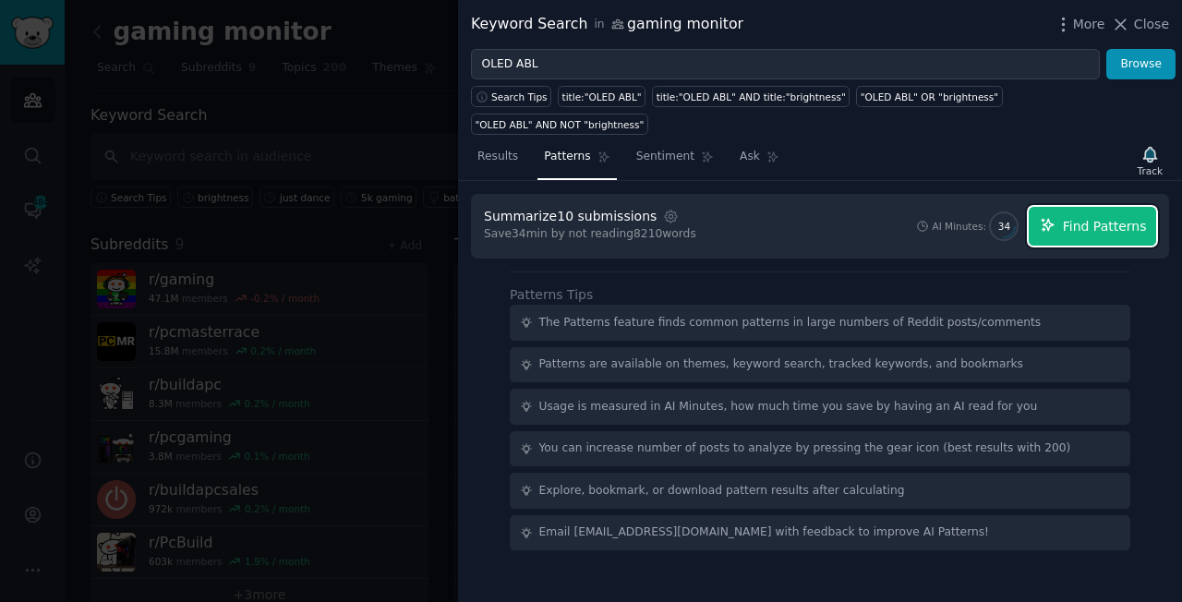
click at [1086, 217] on span "Find Patterns" at bounding box center [1105, 226] width 84 height 19
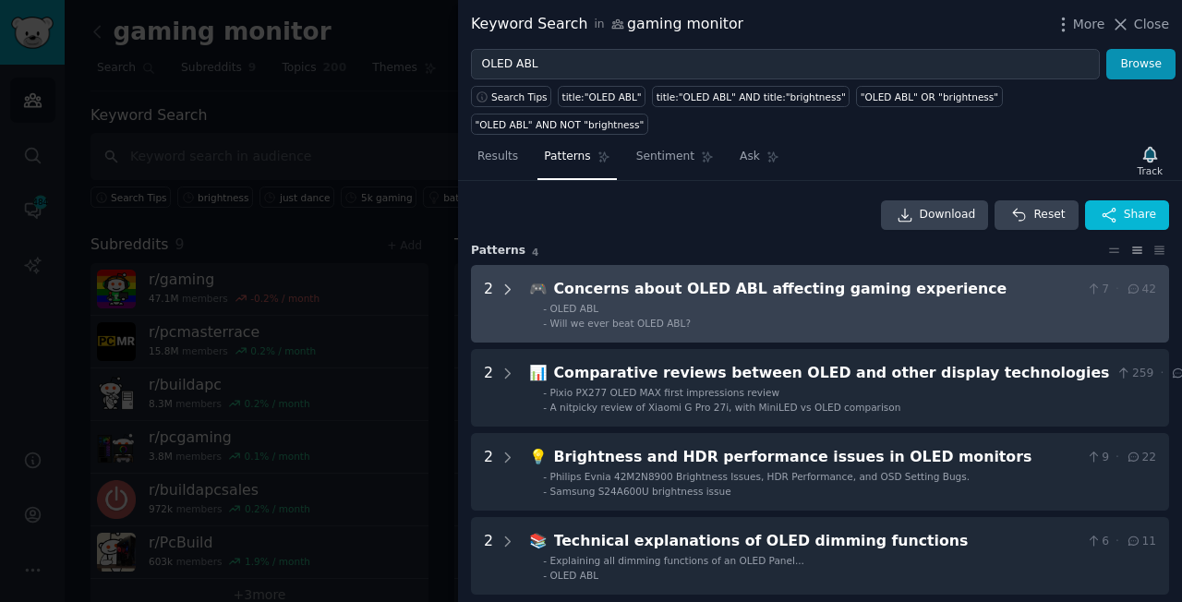
click at [503, 282] on icon at bounding box center [508, 290] width 17 height 17
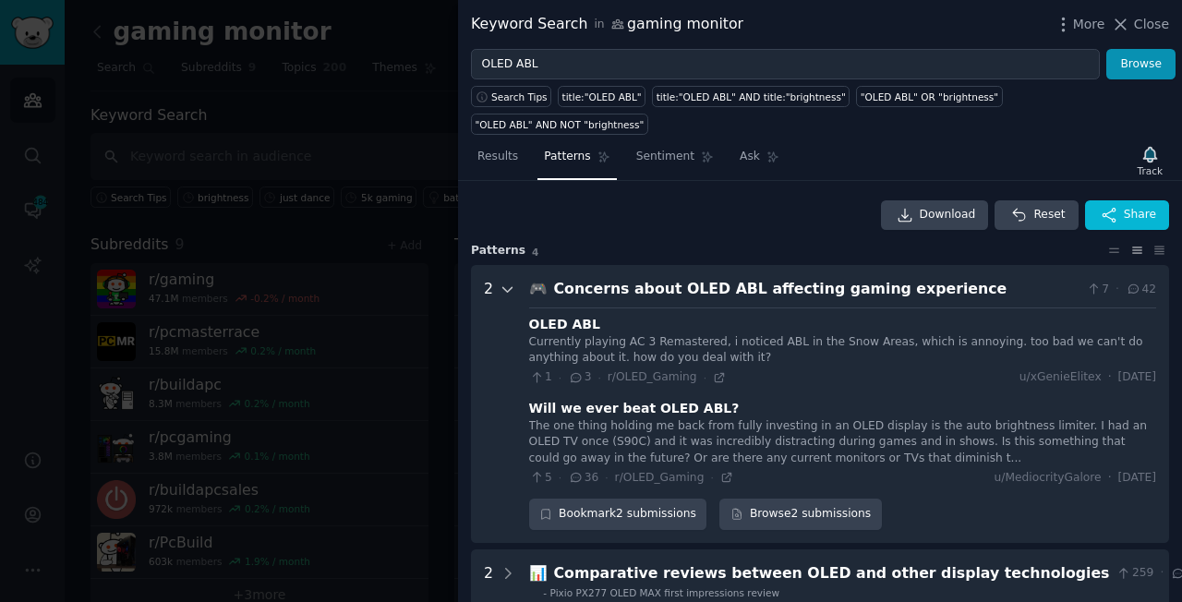
scroll to position [84, 0]
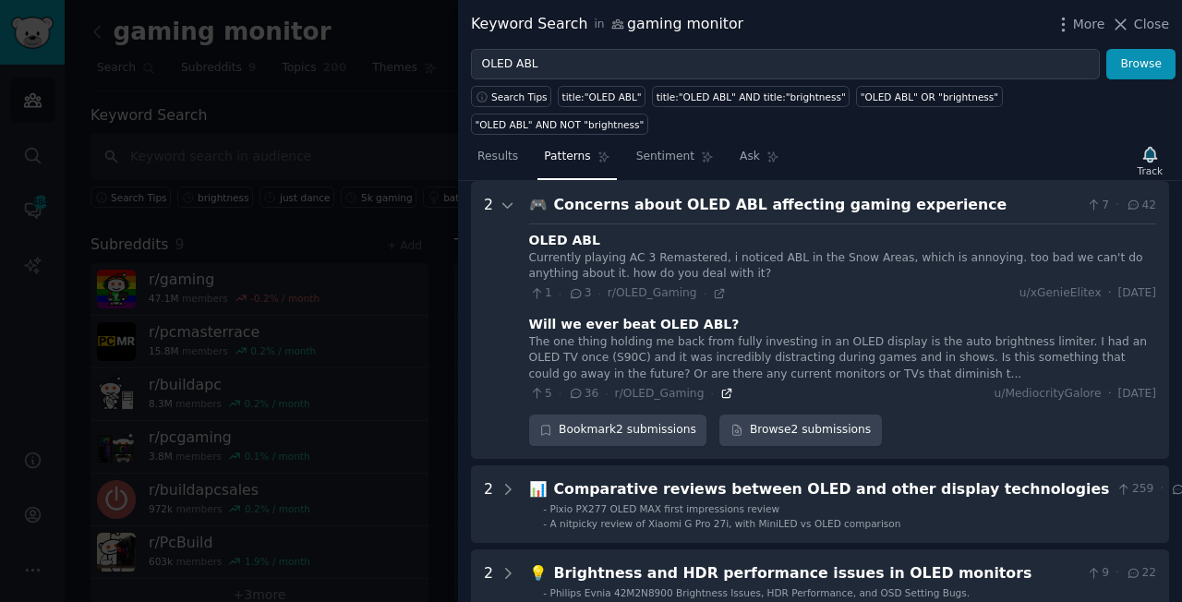
click at [722, 390] on icon at bounding box center [726, 394] width 8 height 8
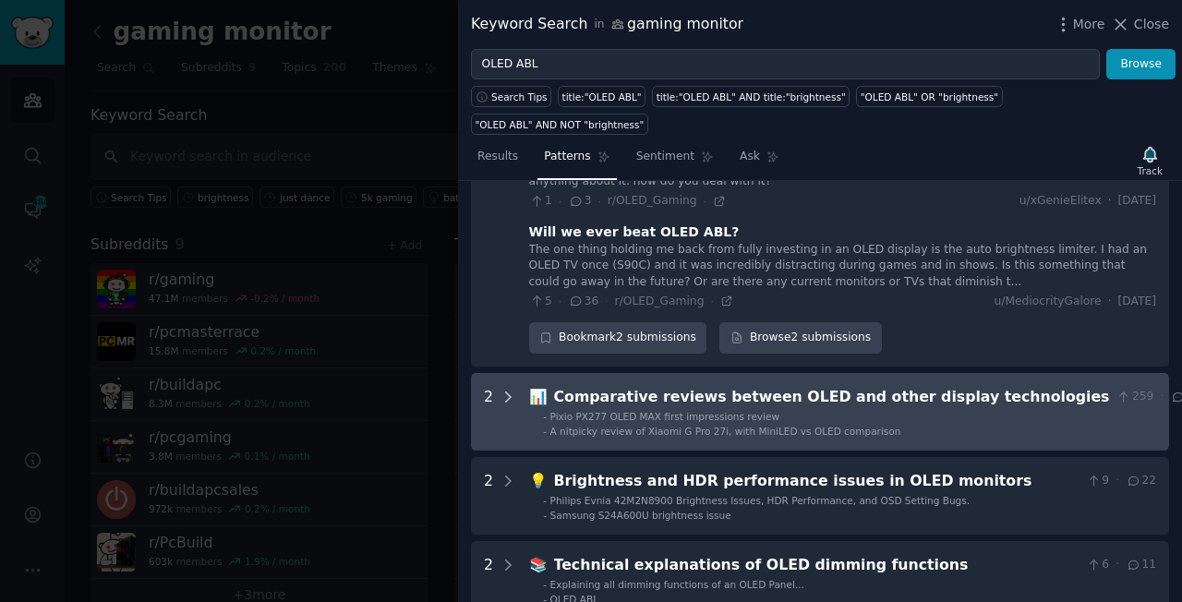
click at [505, 389] on icon at bounding box center [508, 397] width 17 height 17
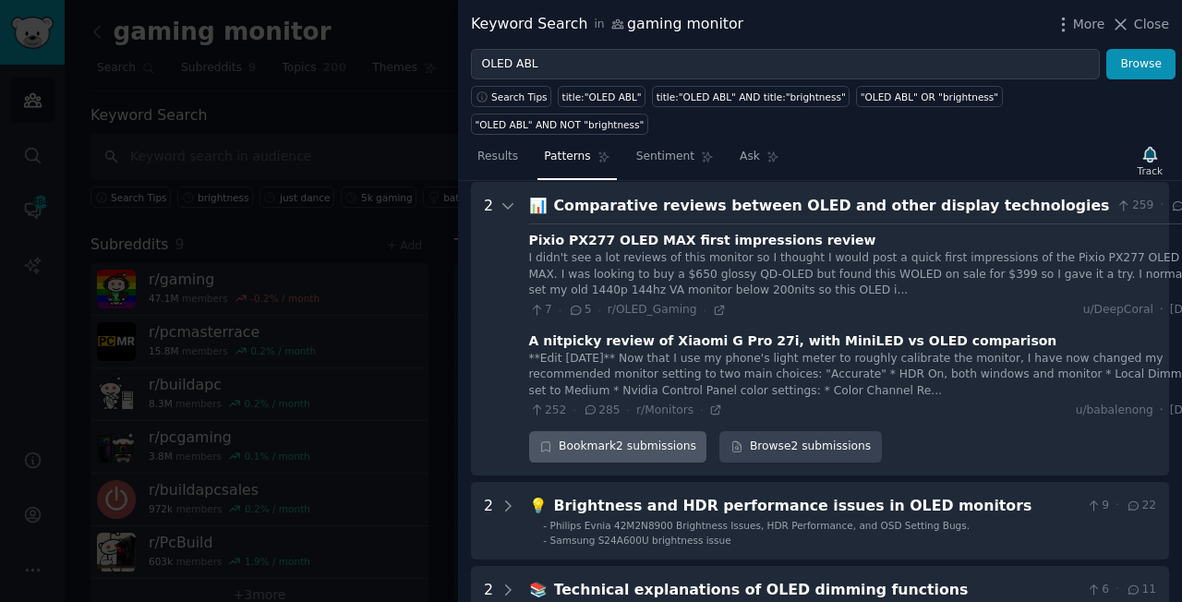
scroll to position [460, 0]
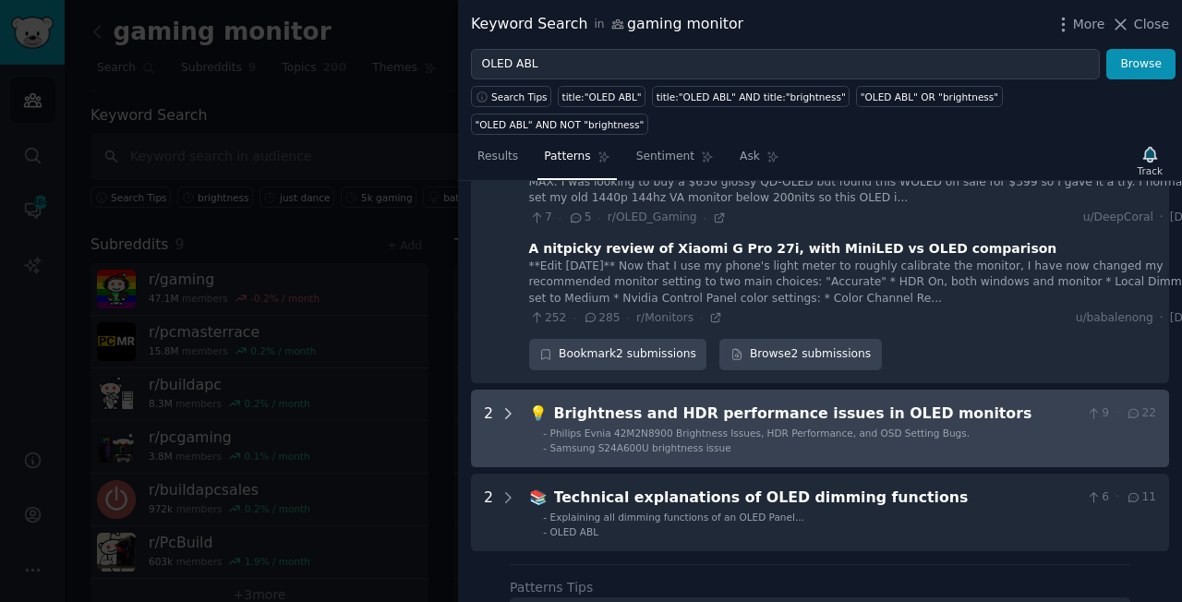
click at [509, 405] on icon at bounding box center [508, 413] width 17 height 17
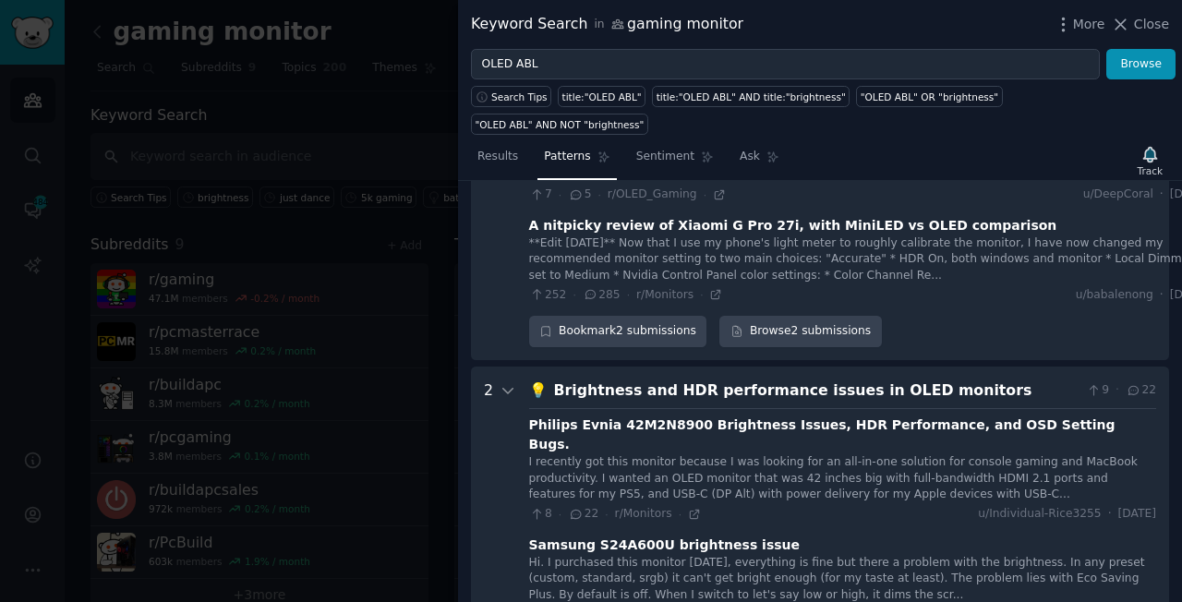
scroll to position [391, 0]
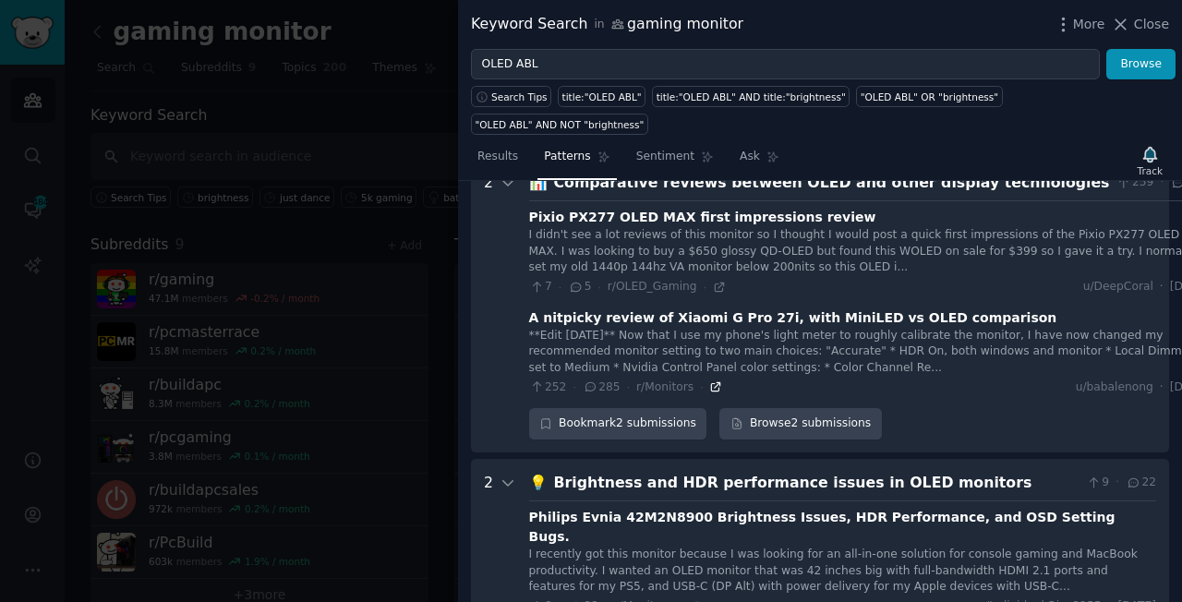
click at [712, 383] on icon at bounding box center [716, 387] width 8 height 8
